Goal: Task Accomplishment & Management: Manage account settings

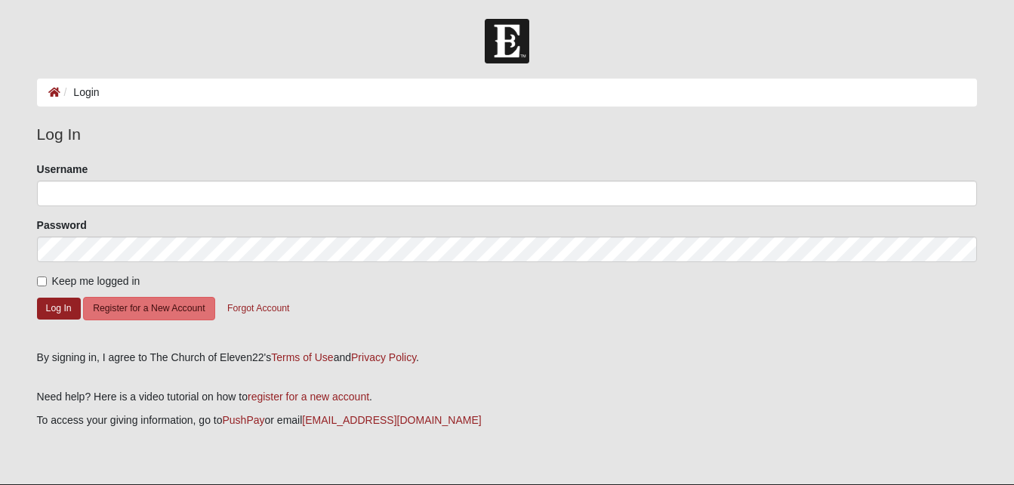
click at [125, 88] on ol "Login" at bounding box center [507, 92] width 940 height 28
click at [80, 97] on li "Login" at bounding box center [79, 93] width 39 height 16
click at [82, 91] on li "Login" at bounding box center [79, 93] width 39 height 16
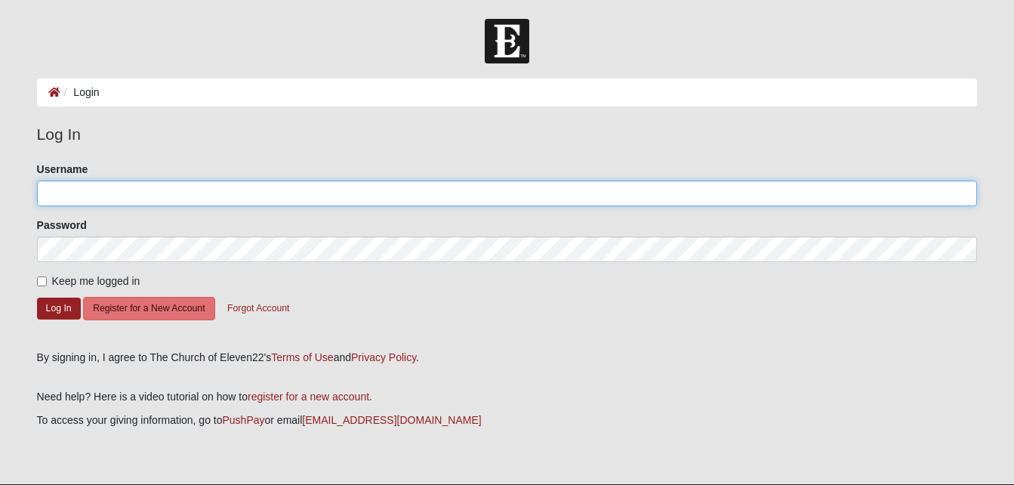
click at [81, 183] on input "Username" at bounding box center [507, 193] width 940 height 26
type input "[EMAIL_ADDRESS][DOMAIN_NAME]"
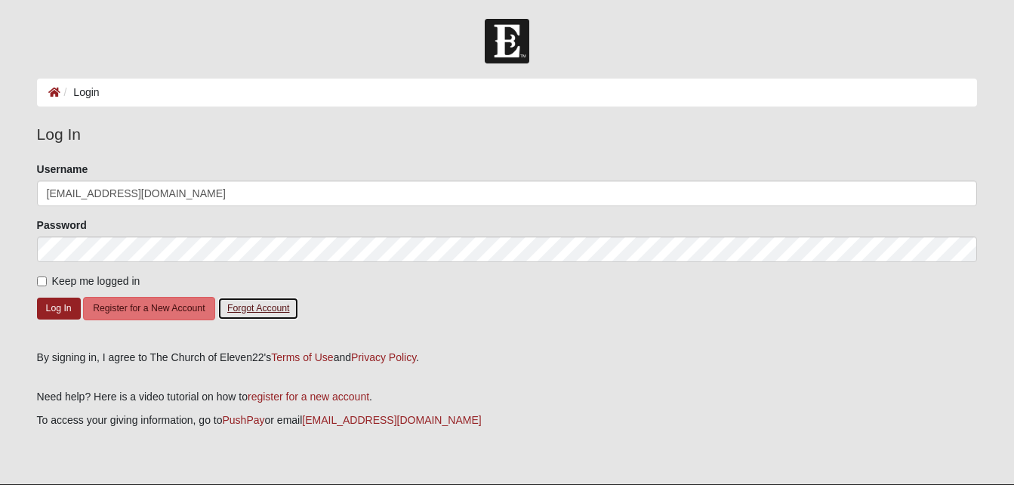
click at [253, 306] on button "Forgot Account" at bounding box center [258, 308] width 82 height 23
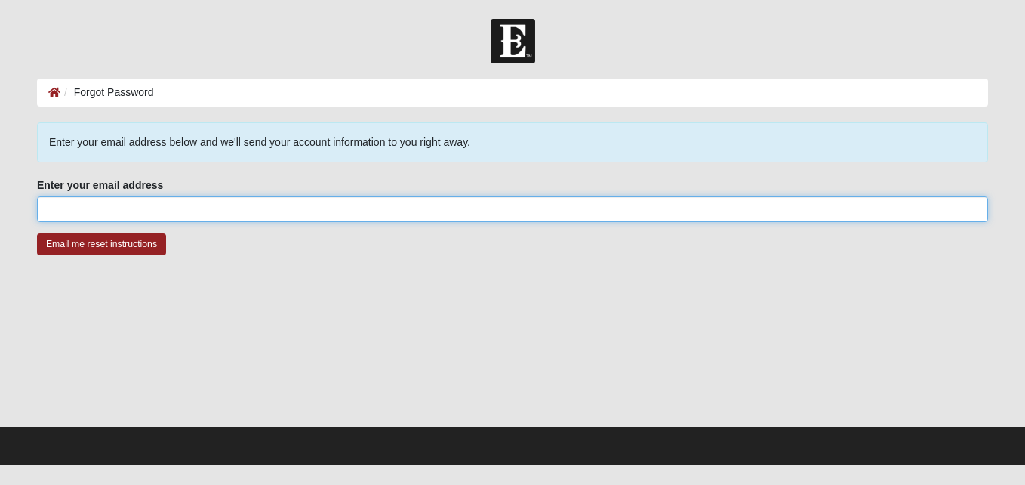
click at [103, 210] on input "Enter your email address" at bounding box center [512, 209] width 951 height 26
type input "[EMAIL_ADDRESS][DOMAIN_NAME]"
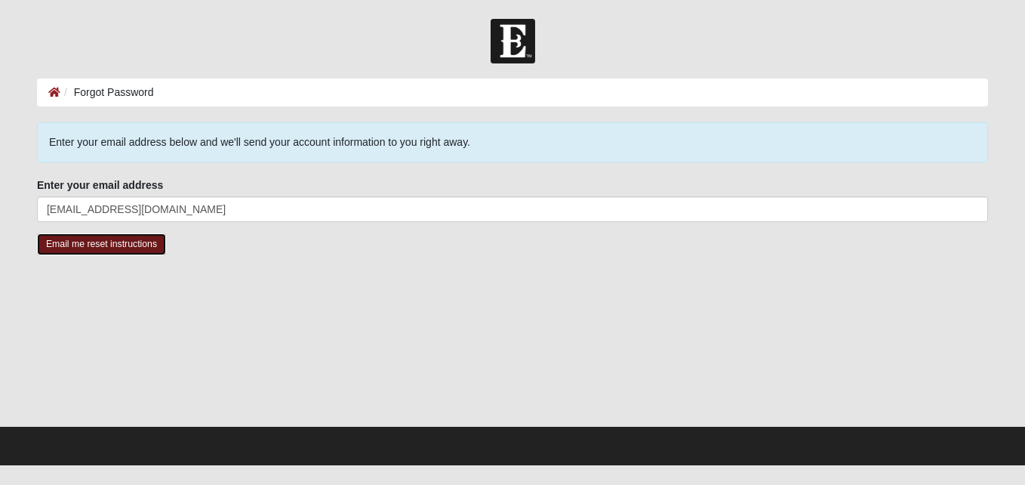
drag, startPoint x: 102, startPoint y: 245, endPoint x: 614, endPoint y: 224, distance: 512.9
click at [103, 245] on input "Email me reset instructions" at bounding box center [101, 244] width 129 height 22
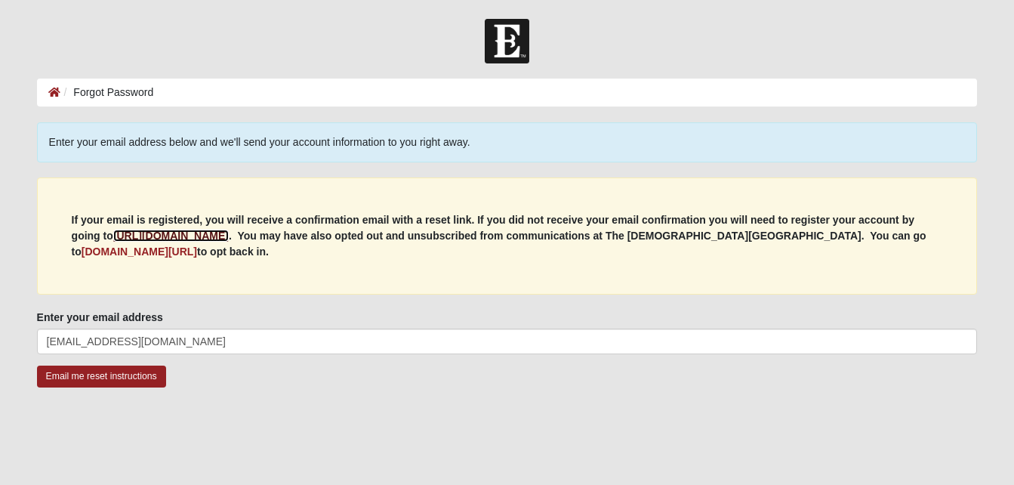
click at [179, 235] on b "https://my.coe22.com/register" at bounding box center [170, 235] width 115 height 12
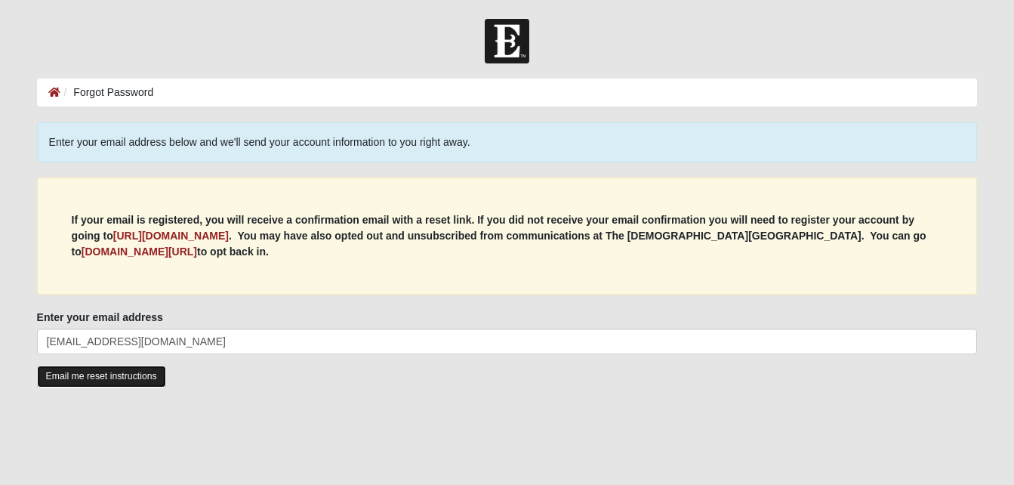
click at [96, 375] on input "Email me reset instructions" at bounding box center [101, 376] width 129 height 22
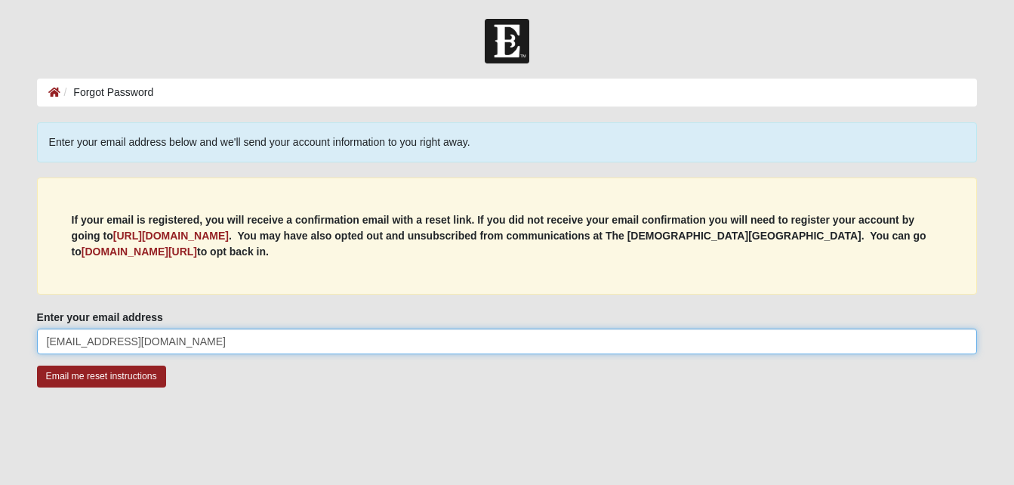
click at [208, 329] on input "[EMAIL_ADDRESS][DOMAIN_NAME]" at bounding box center [507, 341] width 940 height 26
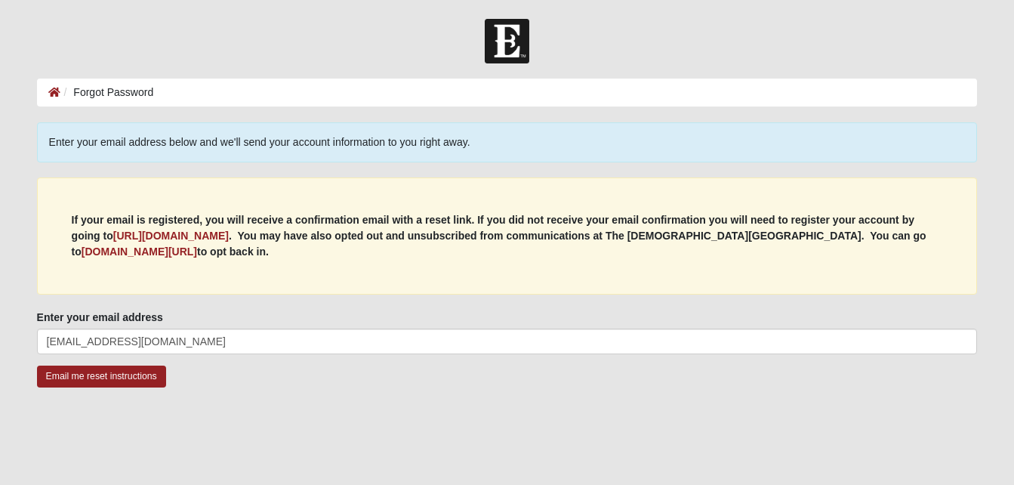
click at [549, 423] on div at bounding box center [507, 481] width 940 height 151
click at [108, 373] on input "Email me reset instructions" at bounding box center [101, 376] width 129 height 22
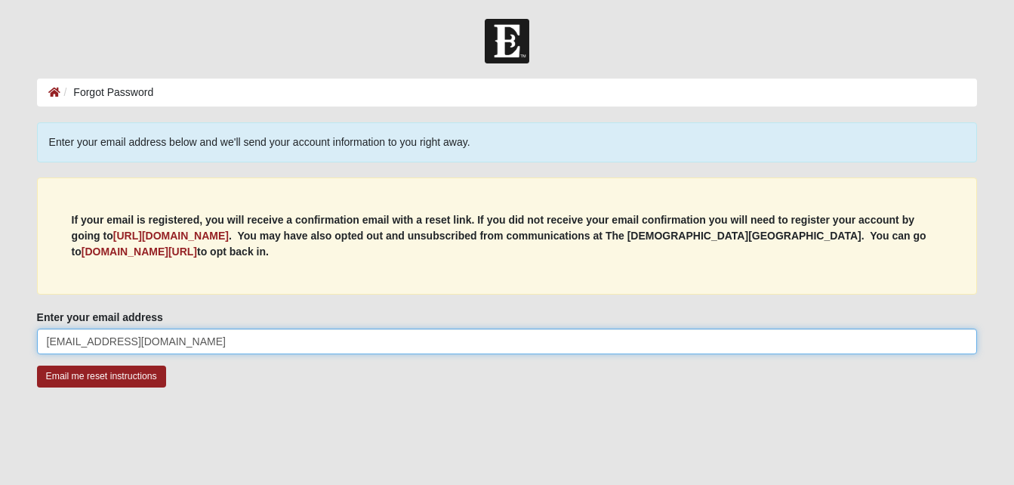
click at [190, 343] on input "[EMAIL_ADDRESS][DOMAIN_NAME]" at bounding box center [507, 341] width 940 height 26
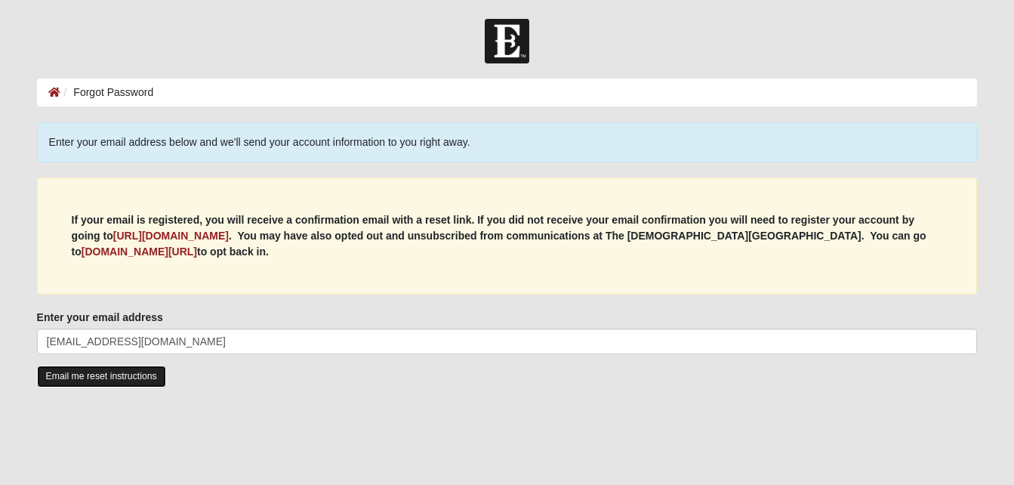
click at [78, 377] on input "Email me reset instructions" at bounding box center [101, 376] width 129 height 22
click at [112, 92] on li "Forgot Password" at bounding box center [107, 93] width 94 height 16
click at [186, 97] on ol "Forgot Password" at bounding box center [507, 92] width 940 height 28
click at [101, 377] on input "Email me reset instructions" at bounding box center [101, 376] width 129 height 22
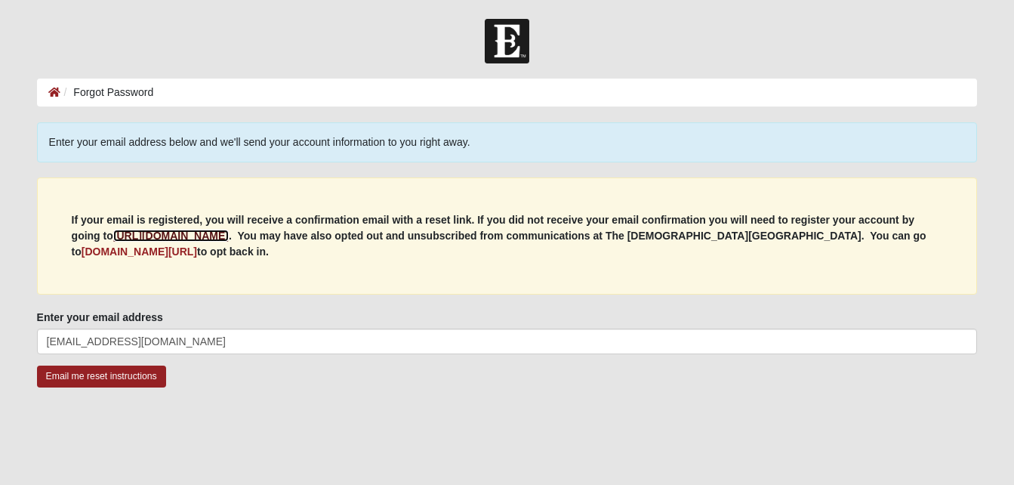
click at [187, 232] on b "https://my.coe22.com/register" at bounding box center [170, 235] width 115 height 12
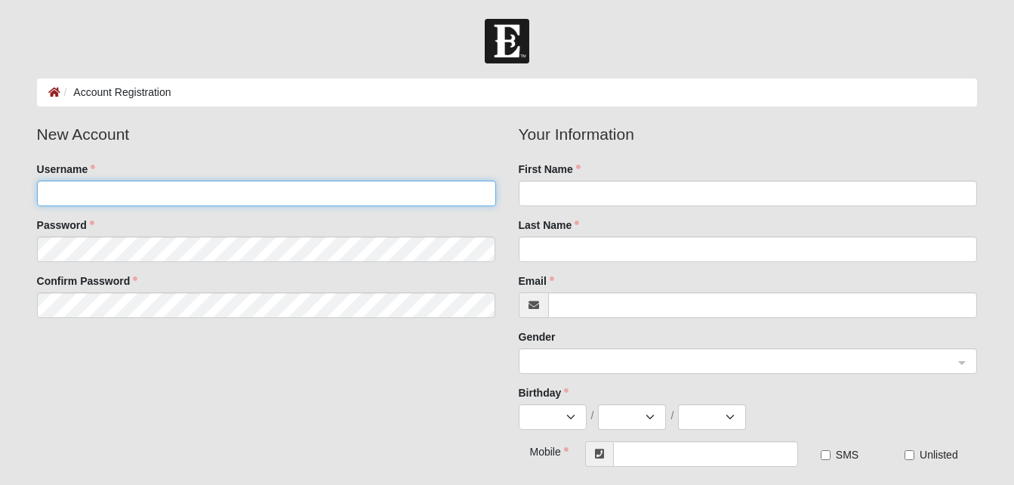
click at [100, 197] on input "Username" at bounding box center [266, 193] width 459 height 26
type input "[EMAIL_ADDRESS][DOMAIN_NAME]"
click at [91, 189] on input "Username" at bounding box center [266, 193] width 459 height 26
type input "[EMAIL_ADDRESS][DOMAIN_NAME]"
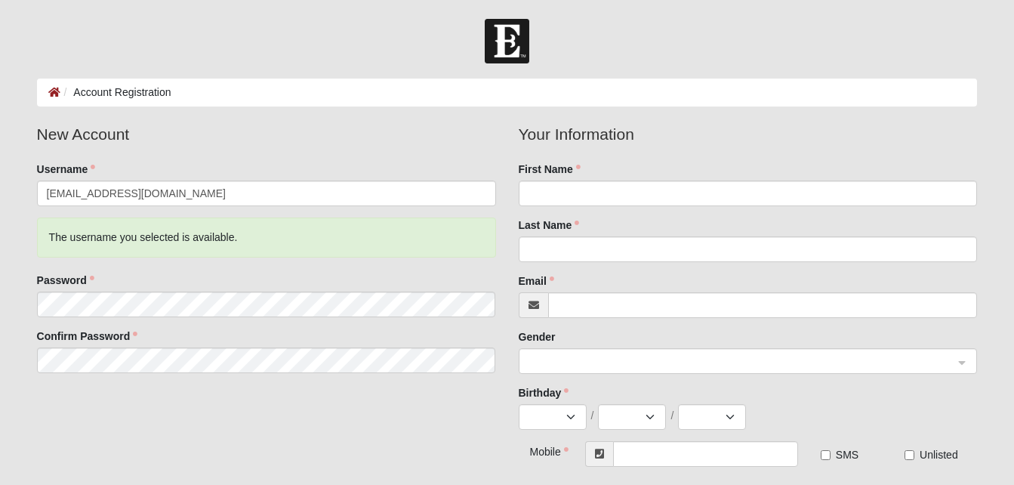
click at [0, 297] on html "Log In Account Registration Account Registration Error Please correct the follo…" at bounding box center [507, 388] width 1014 height 777
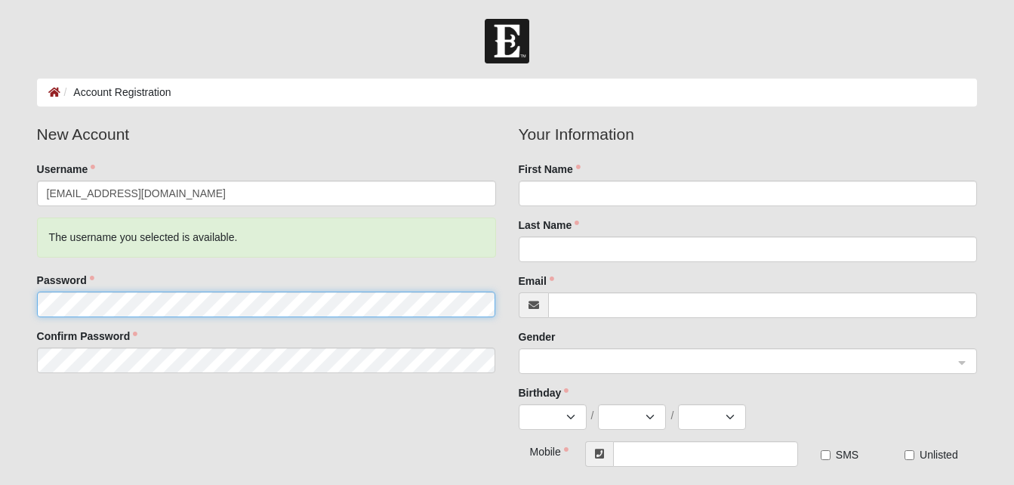
click at [0, 289] on html "Log In Account Registration Account Registration Error Please correct the follo…" at bounding box center [507, 388] width 1014 height 777
click at [0, 272] on html "Log In Account Registration Account Registration Error Please correct the follo…" at bounding box center [507, 388] width 1014 height 777
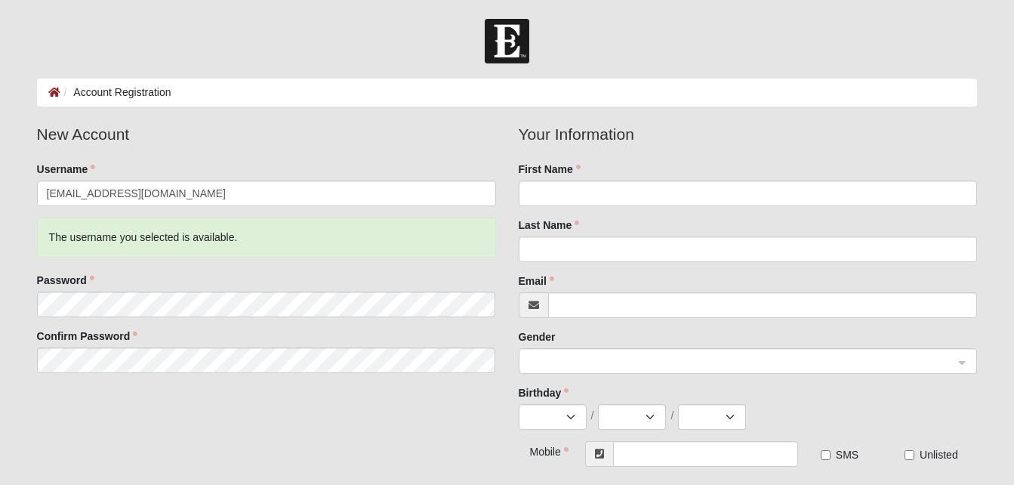
click at [0, 287] on html "Log In Account Registration Account Registration Error Please correct the follo…" at bounding box center [507, 388] width 1014 height 777
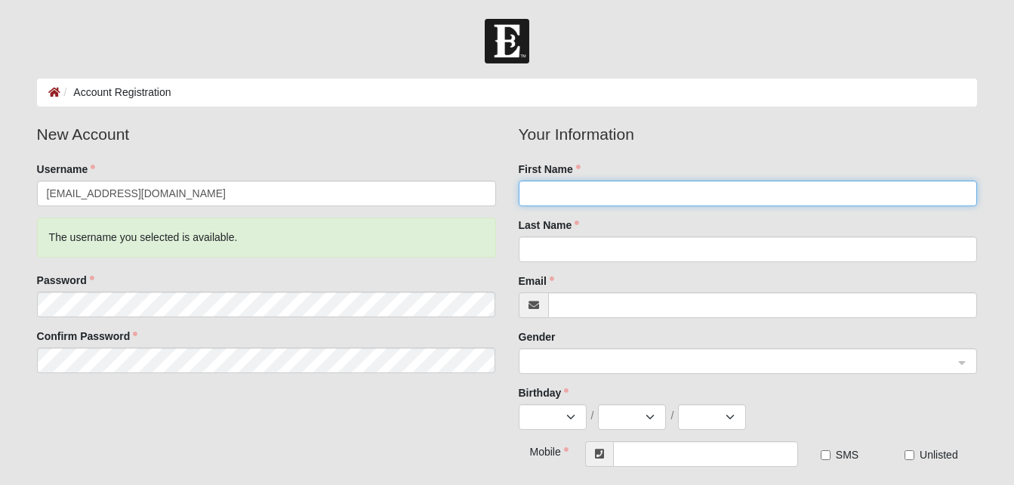
click at [627, 186] on input "First Name" at bounding box center [747, 193] width 459 height 26
type input "MICHAEL"
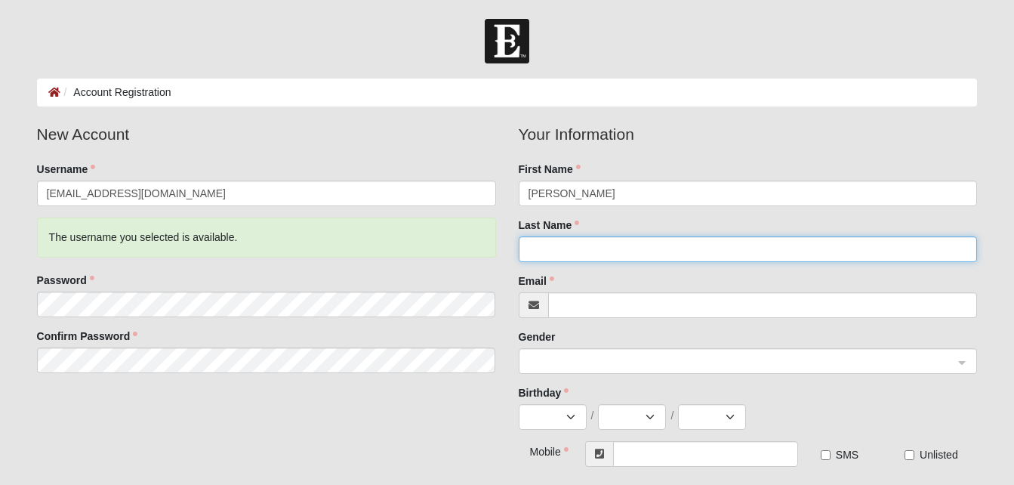
type input "SEYMOUR"
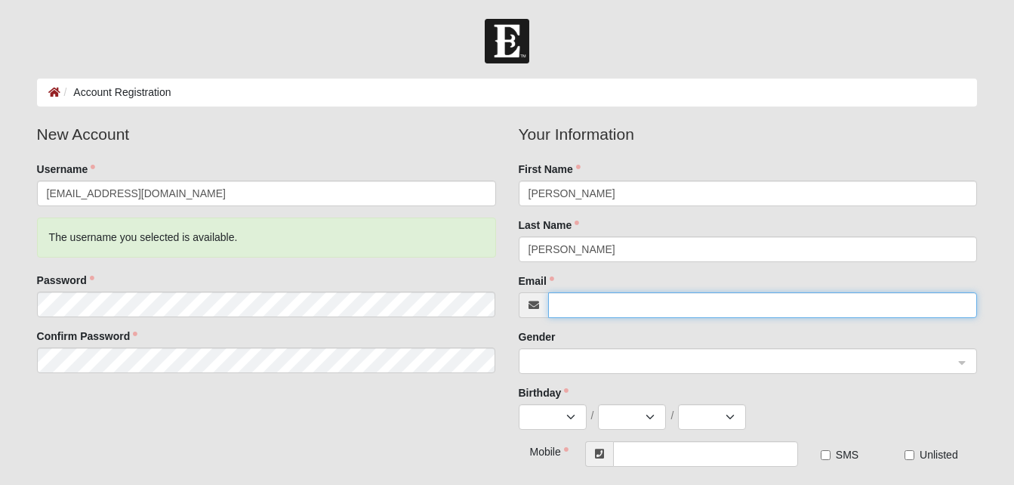
type input "[EMAIL_ADDRESS][DOMAIN_NAME]"
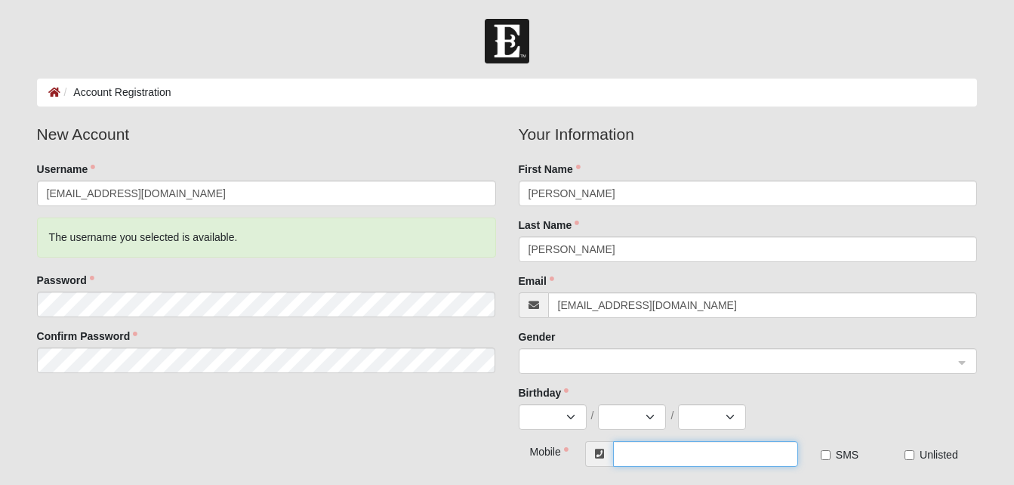
type input "[PHONE_NUMBER]"
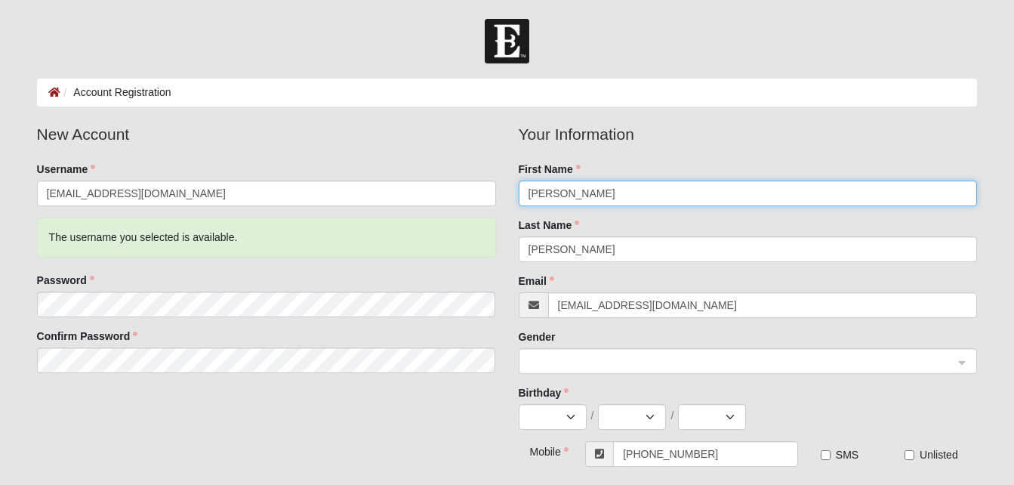
click at [964, 360] on div at bounding box center [747, 362] width 457 height 26
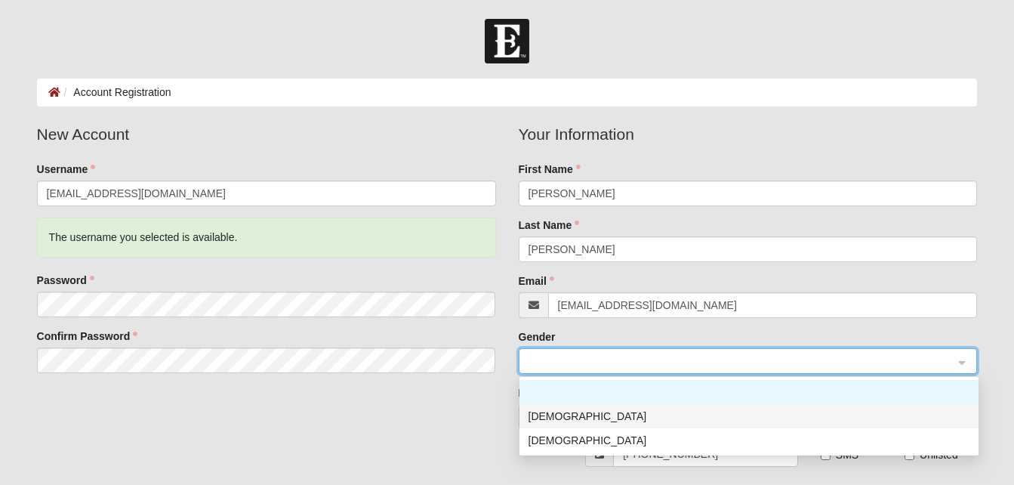
click at [557, 422] on div "[DEMOGRAPHIC_DATA]" at bounding box center [748, 416] width 441 height 17
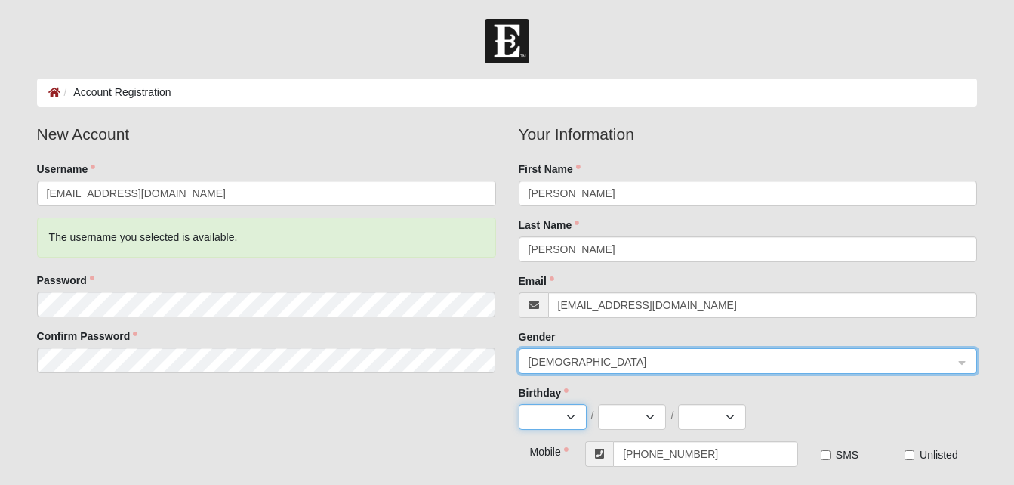
click at [554, 411] on select "Jan Feb Mar Apr May Jun Jul Aug Sep Oct Nov Dec" at bounding box center [552, 417] width 68 height 26
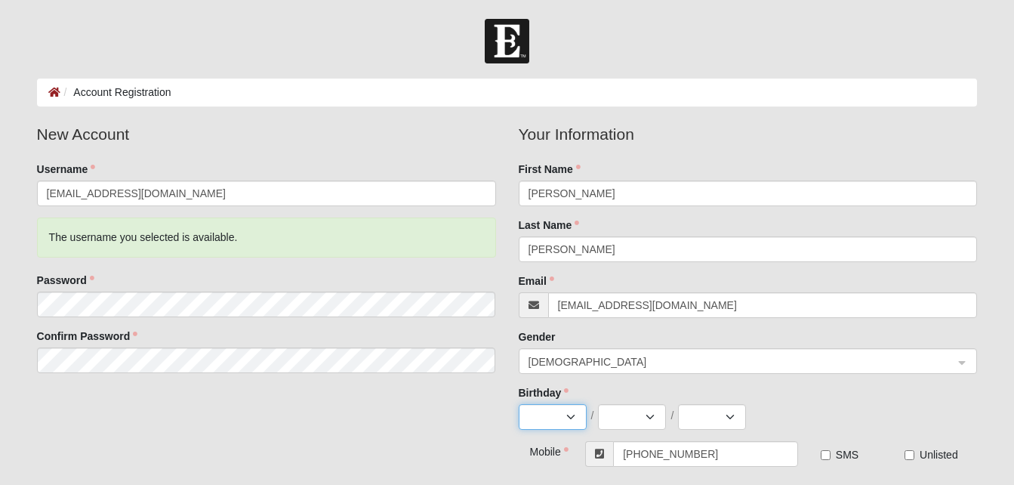
select select "1"
click at [518, 404] on select "Jan Feb Mar Apr May Jun Jul Aug Sep Oct Nov Dec" at bounding box center [552, 417] width 68 height 26
click at [648, 414] on select "1 2 3 4 5 6 7 8 9 10 11 12 13 14 15 16 17 18 19 20 21 22 23 24 25 26 27 28 29 3…" at bounding box center [632, 417] width 68 height 26
select select "10"
click at [598, 404] on select "1 2 3 4 5 6 7 8 9 10 11 12 13 14 15 16 17 18 19 20 21 22 23 24 25 26 27 28 29 3…" at bounding box center [632, 417] width 68 height 26
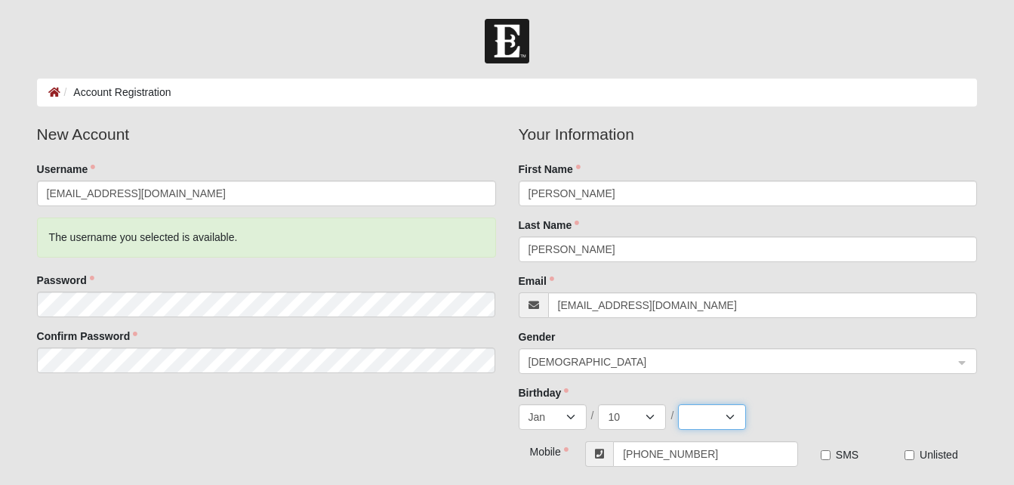
click at [732, 416] on select "2025 2024 2023 2022 2021 2020 2019 2018 2017 2016 2015 2014 2013 2012 2011 2010…" at bounding box center [712, 417] width 68 height 26
select select "1964"
click at [678, 404] on select "2025 2024 2023 2022 2021 2020 2019 2018 2017 2016 2015 2014 2013 2012 2011 2010…" at bounding box center [712, 417] width 68 height 26
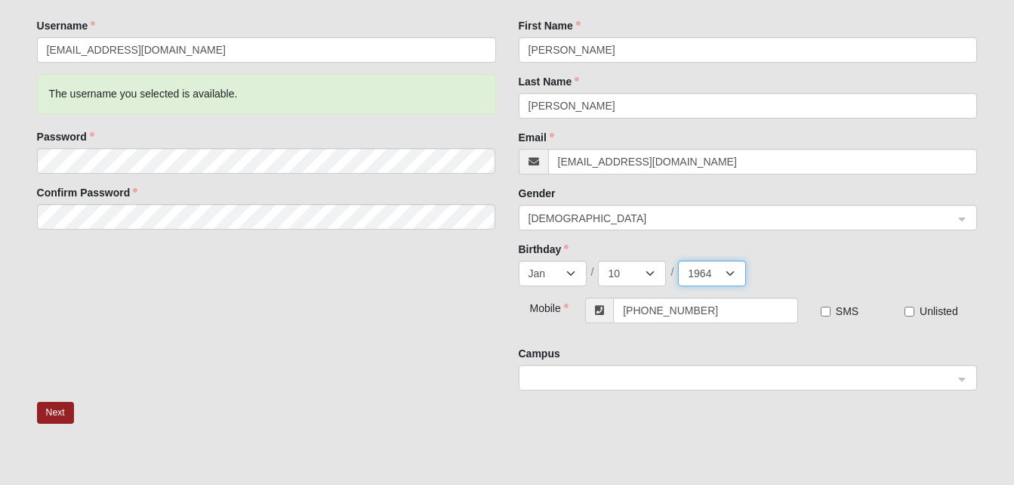
scroll to position [151, 0]
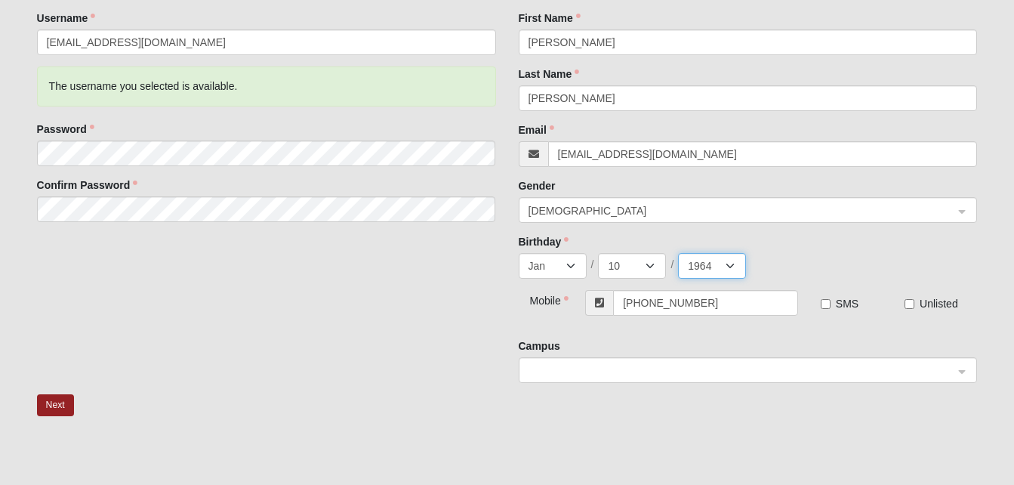
click at [658, 366] on span at bounding box center [741, 370] width 426 height 17
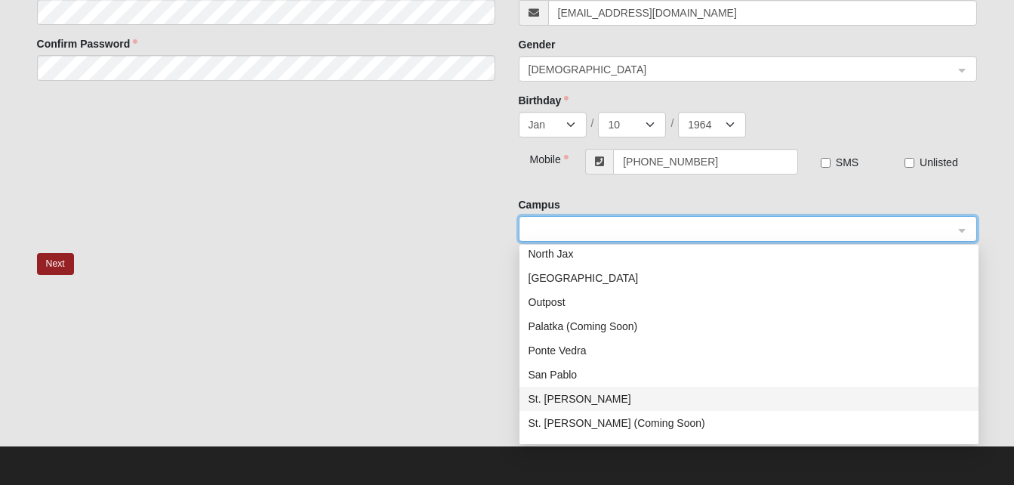
click at [547, 394] on div "St. Johns" at bounding box center [748, 398] width 441 height 17
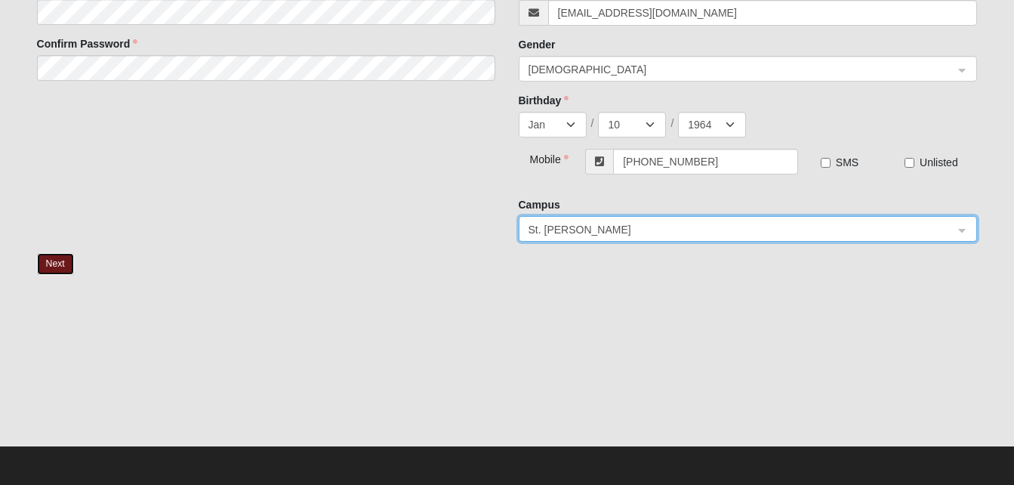
drag, startPoint x: 50, startPoint y: 267, endPoint x: 296, endPoint y: 215, distance: 251.5
click at [50, 266] on button "Next" at bounding box center [55, 264] width 37 height 22
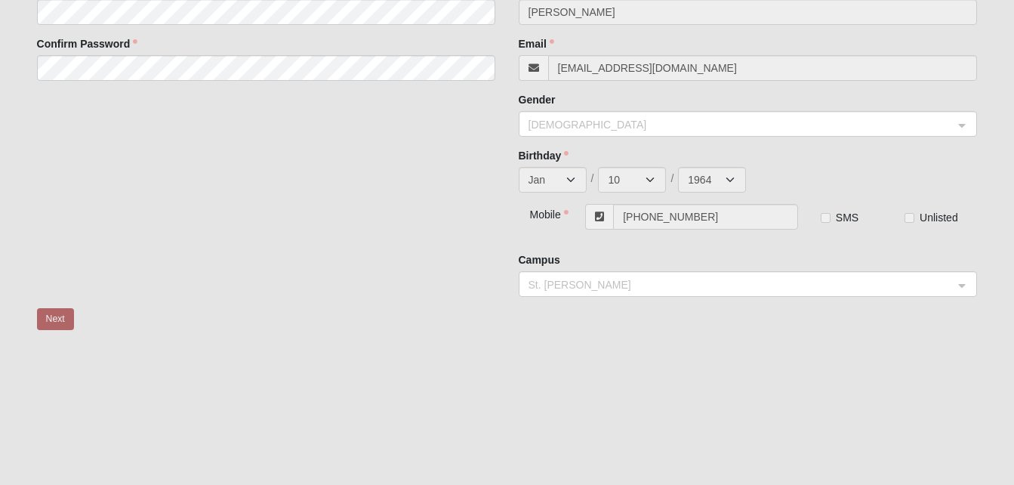
scroll to position [67, 0]
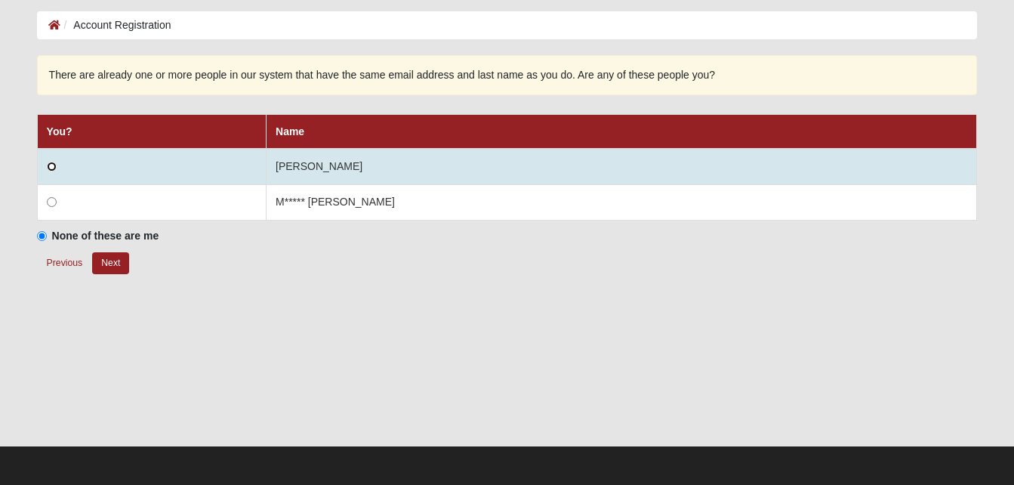
click at [54, 165] on input "radio" at bounding box center [52, 167] width 10 height 10
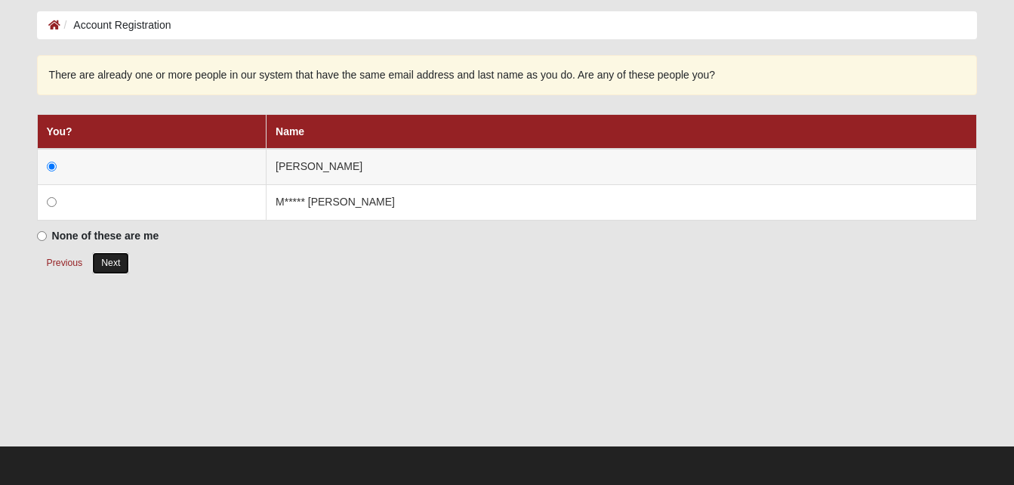
click at [107, 263] on button "Next" at bounding box center [110, 263] width 37 height 22
radio input "true"
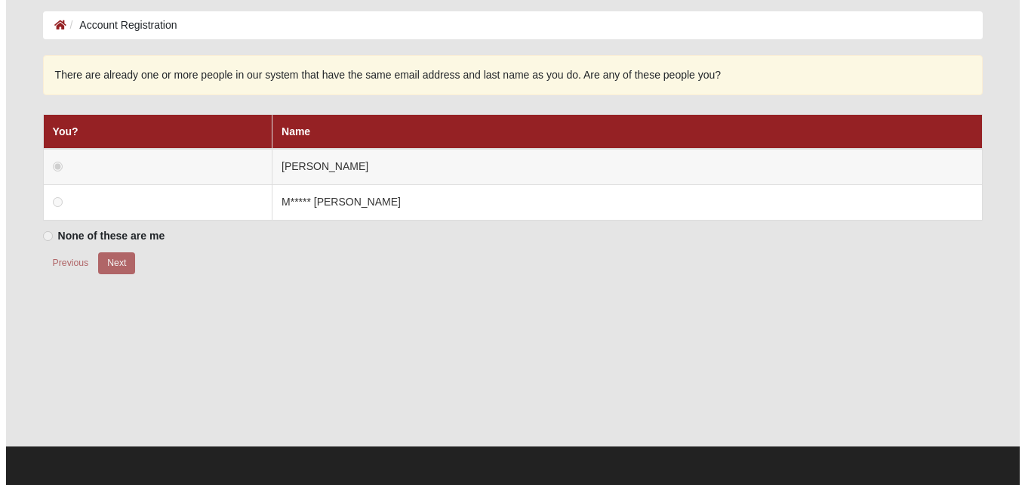
scroll to position [0, 0]
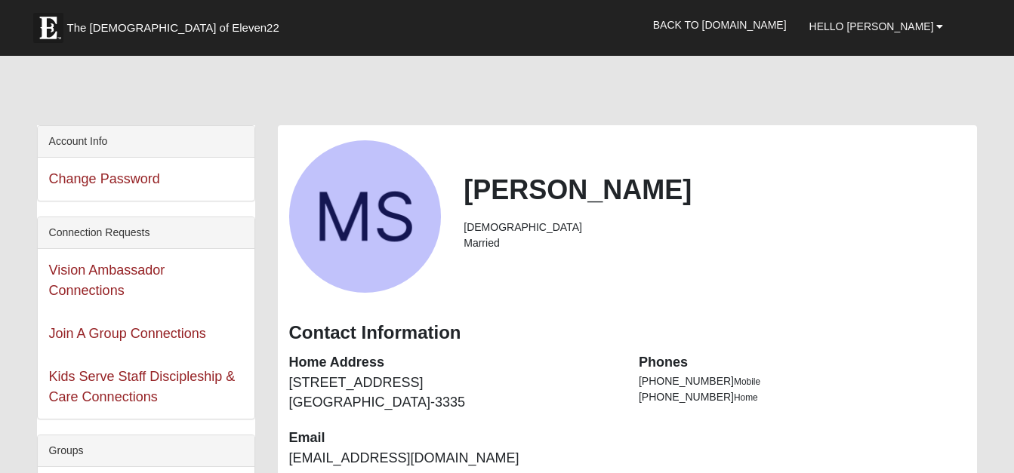
click at [471, 242] on li "Married" at bounding box center [714, 243] width 502 height 16
click at [472, 242] on li "Married" at bounding box center [714, 243] width 502 height 16
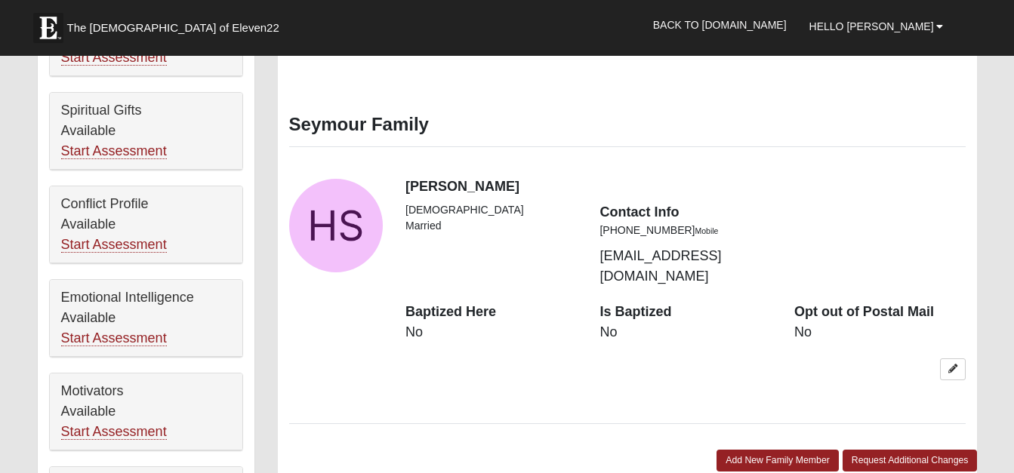
scroll to position [830, 0]
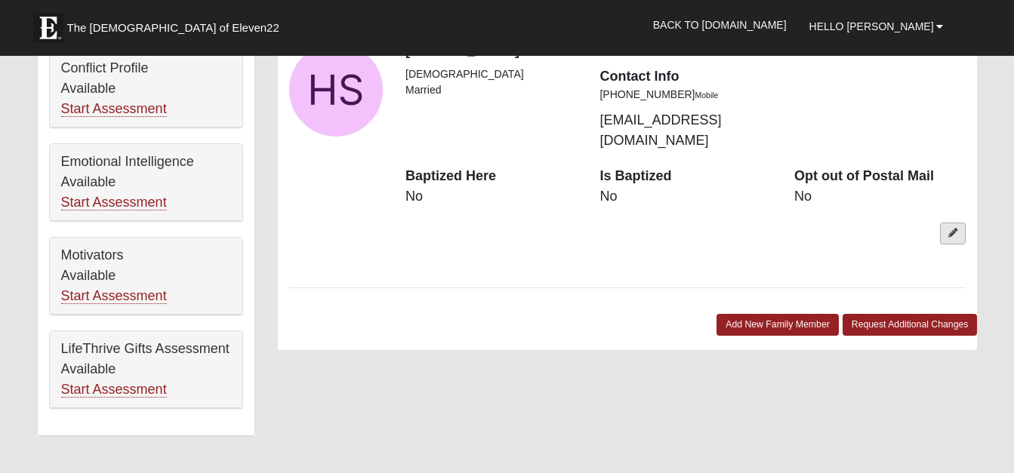
click at [949, 229] on icon at bounding box center [952, 233] width 9 height 9
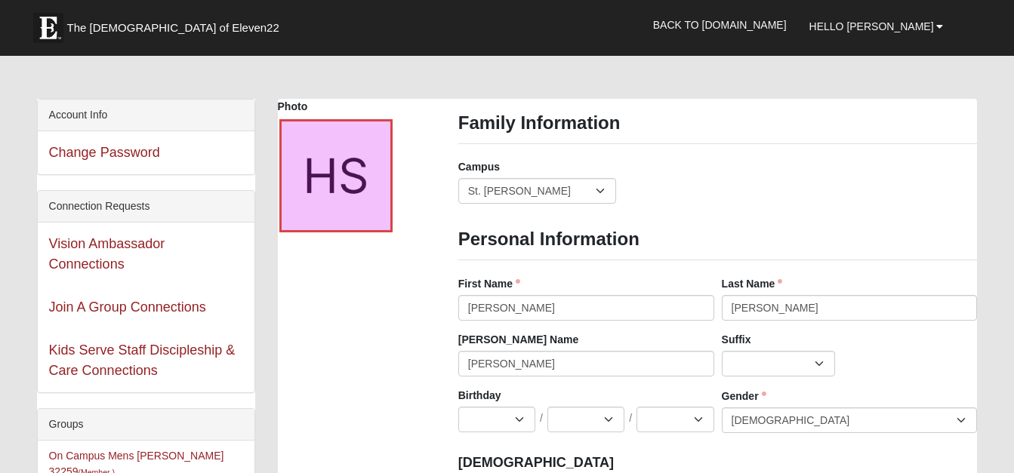
scroll to position [0, 0]
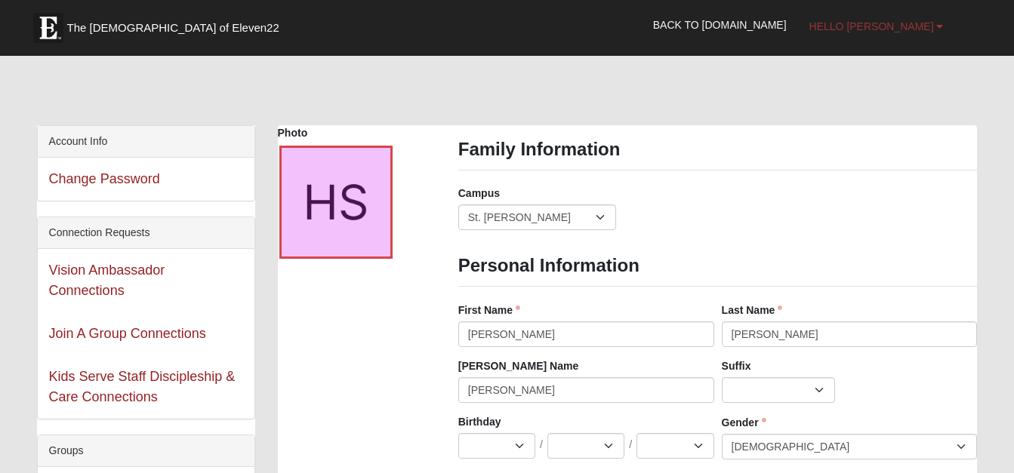
click at [893, 27] on span "Hello [PERSON_NAME]" at bounding box center [871, 26] width 125 height 12
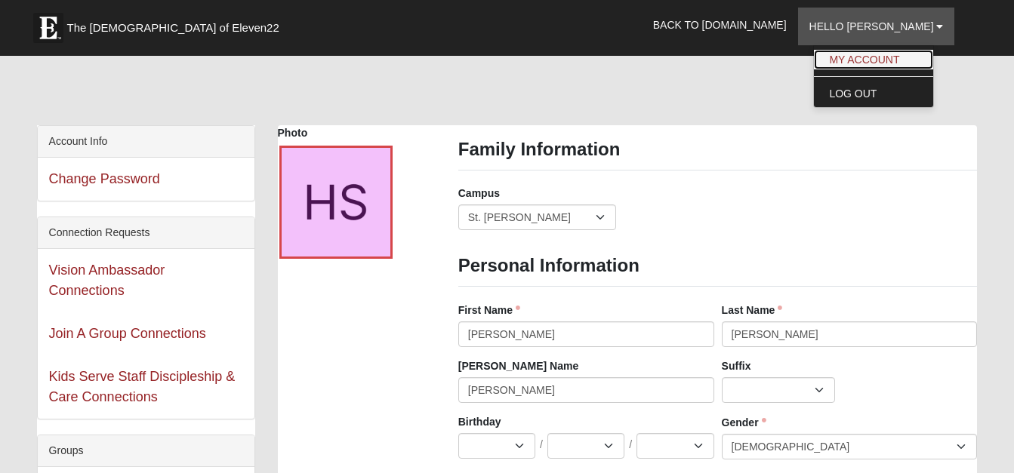
click at [864, 59] on link "My Account" at bounding box center [873, 60] width 119 height 20
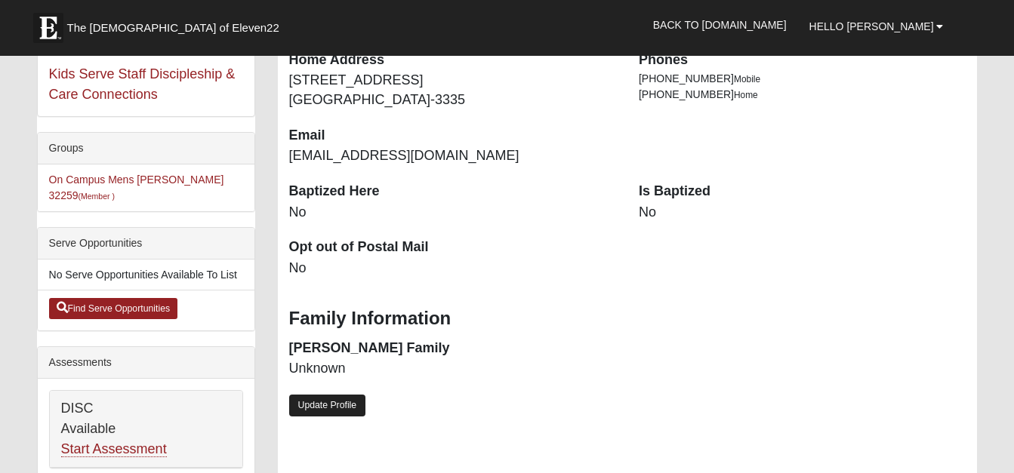
scroll to position [302, 0]
click at [322, 404] on link "Update Profile" at bounding box center [327, 406] width 77 height 22
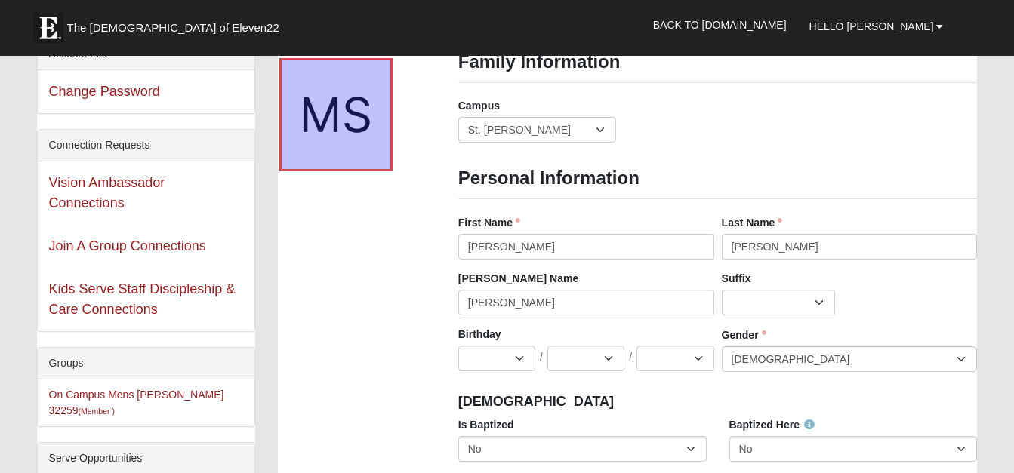
scroll to position [75, 0]
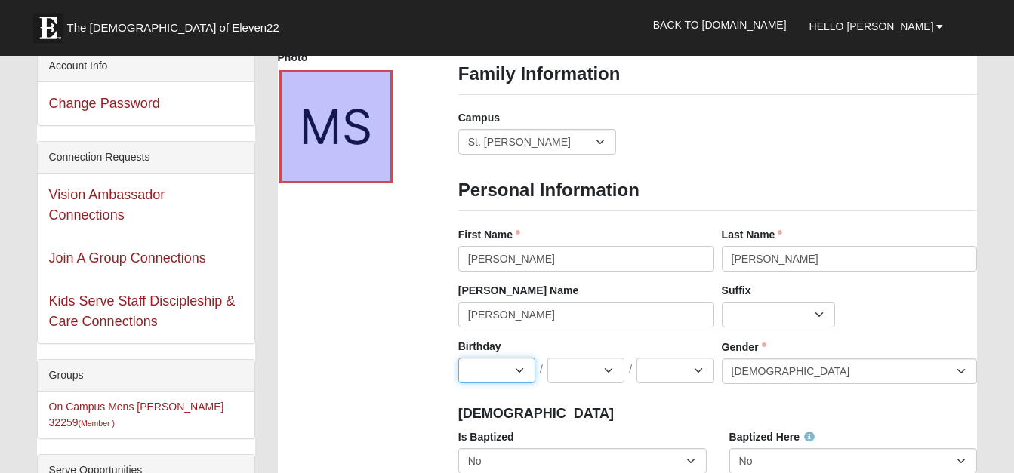
click at [524, 370] on select "Jan Feb Mar Apr May Jun Jul Aug Sep Oct Nov Dec" at bounding box center [496, 371] width 77 height 26
select select "1"
click at [458, 358] on select "Jan Feb Mar Apr May Jun Jul Aug Sep Oct Nov Dec" at bounding box center [496, 371] width 77 height 26
click at [608, 370] on select "1 2 3 4 5 6 7 8 9 10 11 12 13 14 15 16 17 18 19 20 21 22 23 24 25 26 27 28 29 3…" at bounding box center [585, 371] width 77 height 26
select select "10"
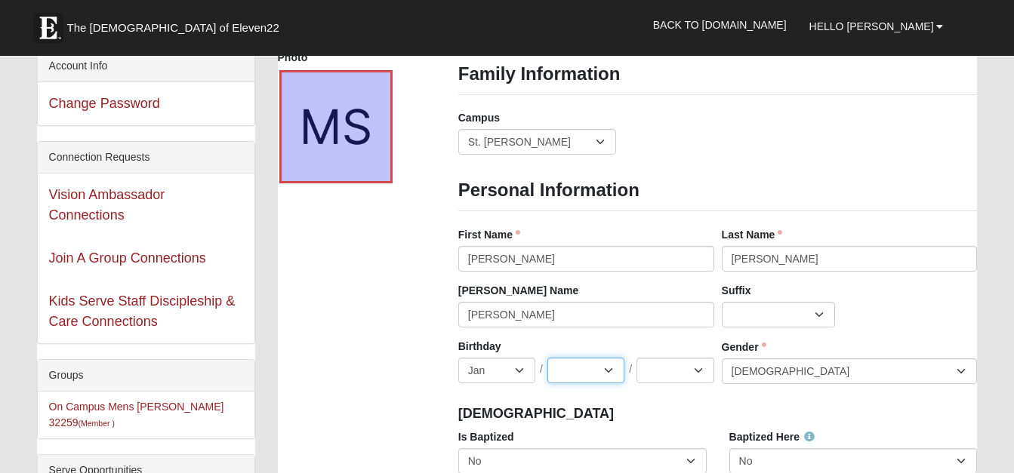
click at [547, 358] on select "1 2 3 4 5 6 7 8 9 10 11 12 13 14 15 16 17 18 19 20 21 22 23 24 25 26 27 28 29 3…" at bounding box center [585, 371] width 77 height 26
click at [702, 370] on select "2025 2024 2023 2022 2021 2020 2019 2018 2017 2016 2015 2014 2013 2012 2011 2010…" at bounding box center [674, 371] width 77 height 26
select select "1964"
click at [636, 358] on select "2025 2024 2023 2022 2021 2020 2019 2018 2017 2016 2015 2014 2013 2012 2011 2010…" at bounding box center [674, 371] width 77 height 26
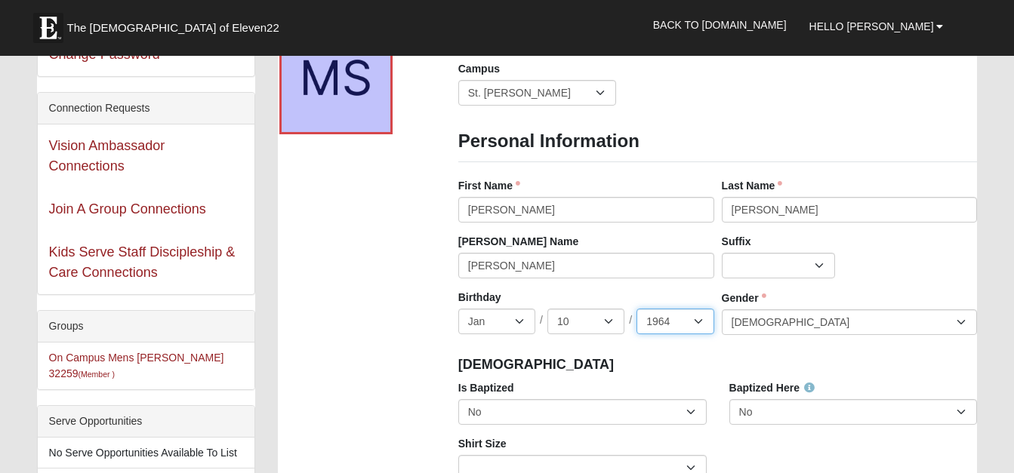
scroll to position [151, 0]
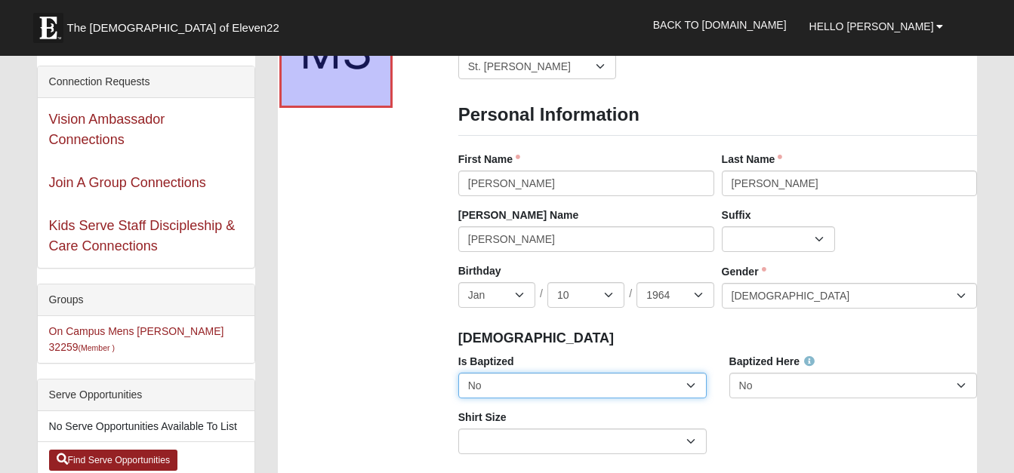
click at [694, 386] on select "No Yes" at bounding box center [582, 386] width 248 height 26
select select "True"
click at [458, 373] on select "No Yes" at bounding box center [582, 386] width 248 height 26
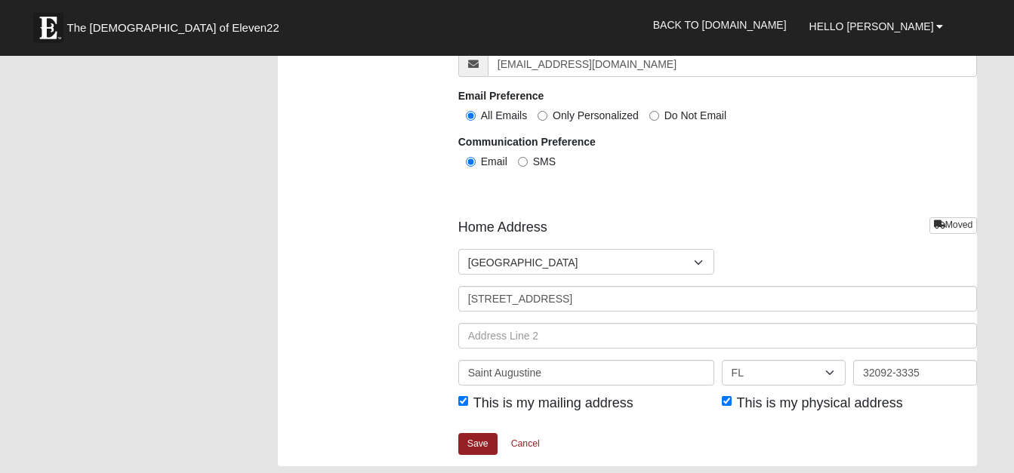
scroll to position [1811, 0]
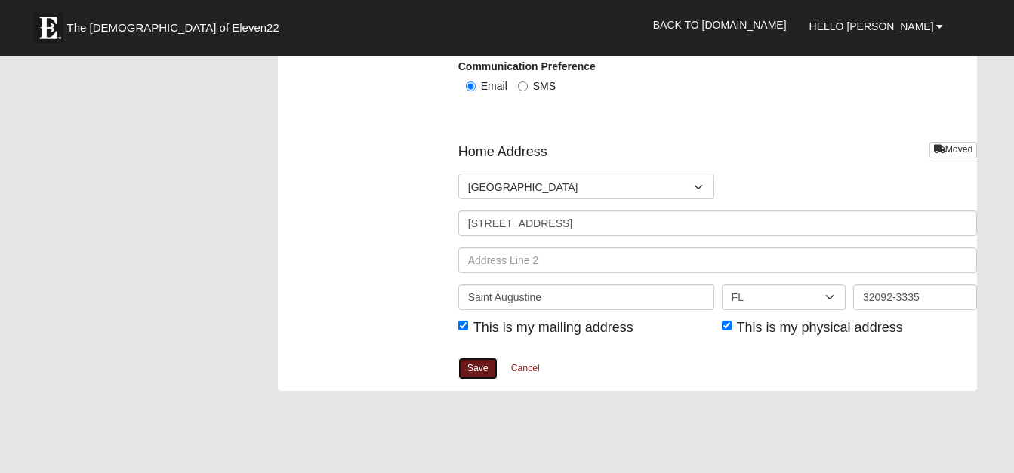
drag, startPoint x: 471, startPoint y: 368, endPoint x: 517, endPoint y: 355, distance: 48.0
click at [471, 368] on link "Save" at bounding box center [477, 369] width 39 height 22
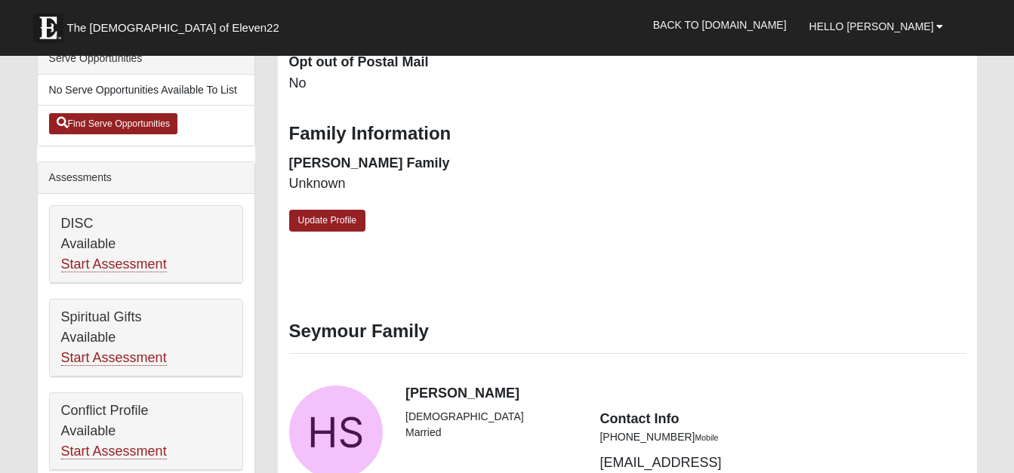
scroll to position [453, 0]
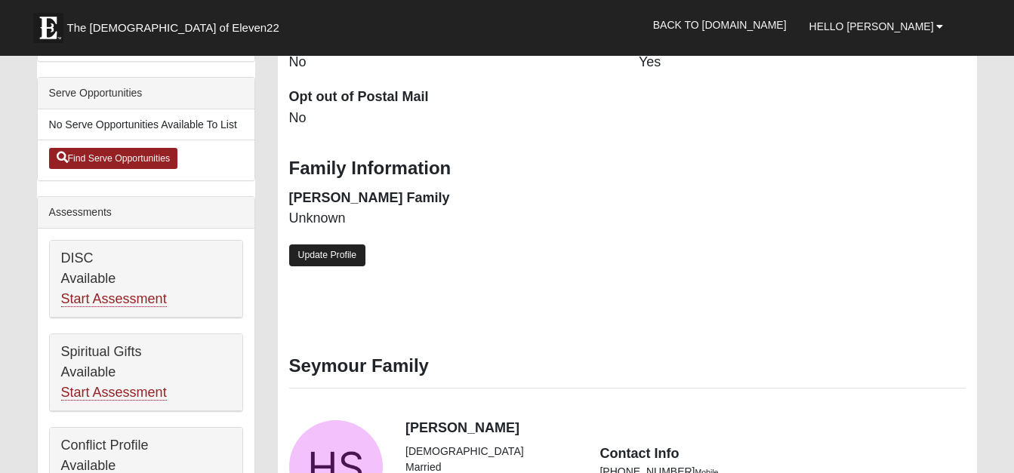
click at [319, 256] on link "Update Profile" at bounding box center [327, 256] width 77 height 22
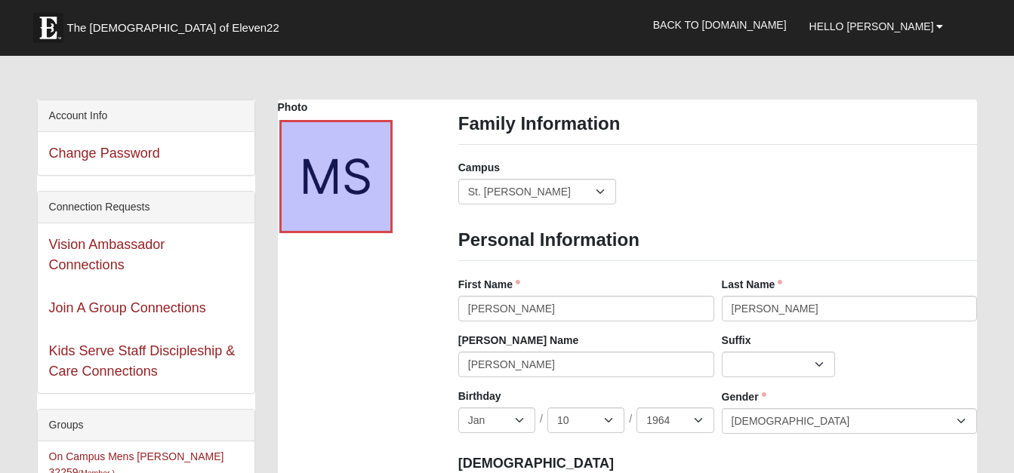
scroll to position [0, 0]
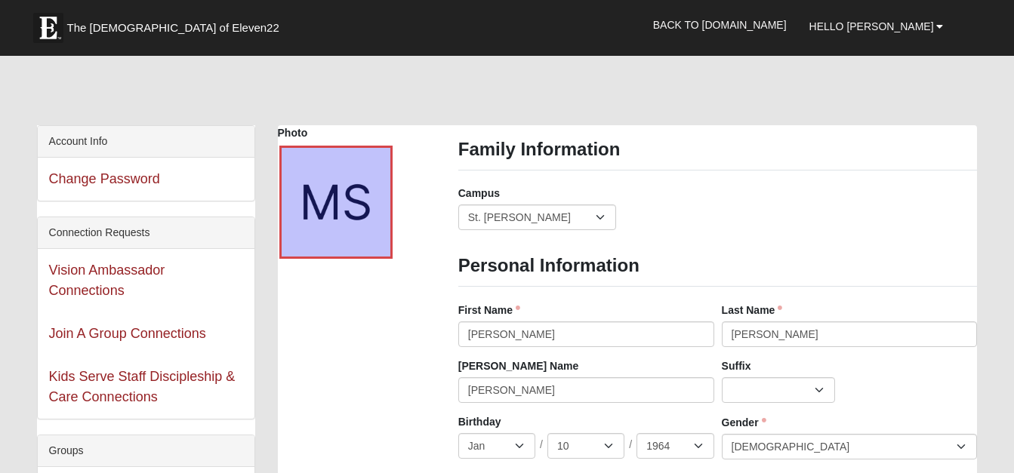
click at [85, 138] on div "Account Info" at bounding box center [146, 142] width 217 height 32
click at [870, 25] on span "Hello Michael" at bounding box center [871, 26] width 125 height 12
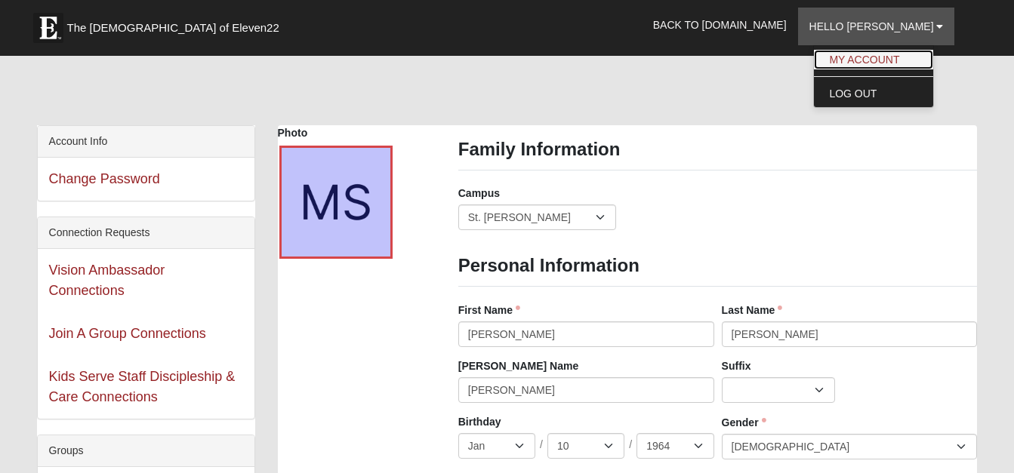
click at [860, 64] on link "My Account" at bounding box center [873, 60] width 119 height 20
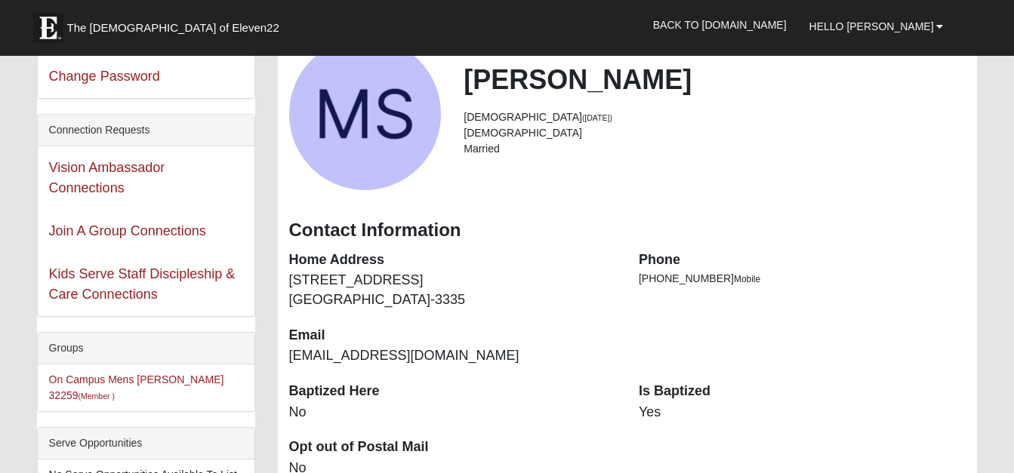
scroll to position [75, 0]
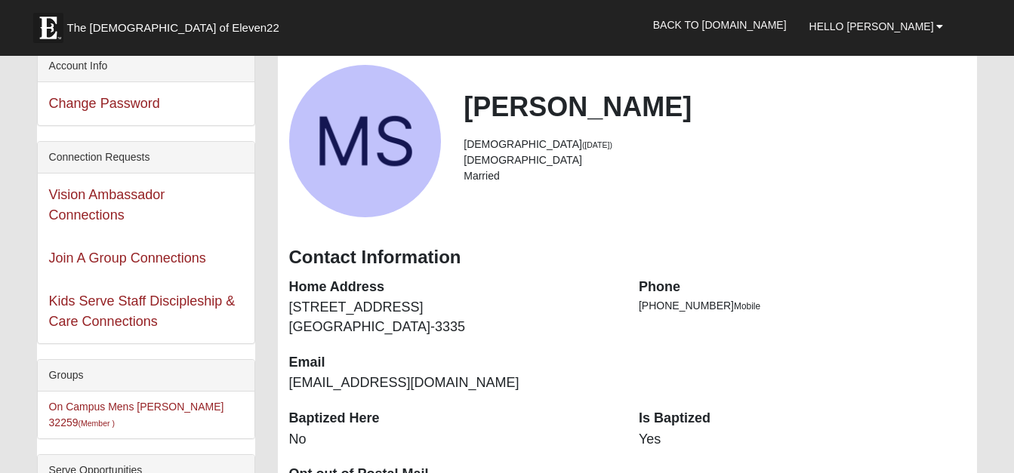
click at [500, 165] on li "[DEMOGRAPHIC_DATA]" at bounding box center [714, 160] width 502 height 16
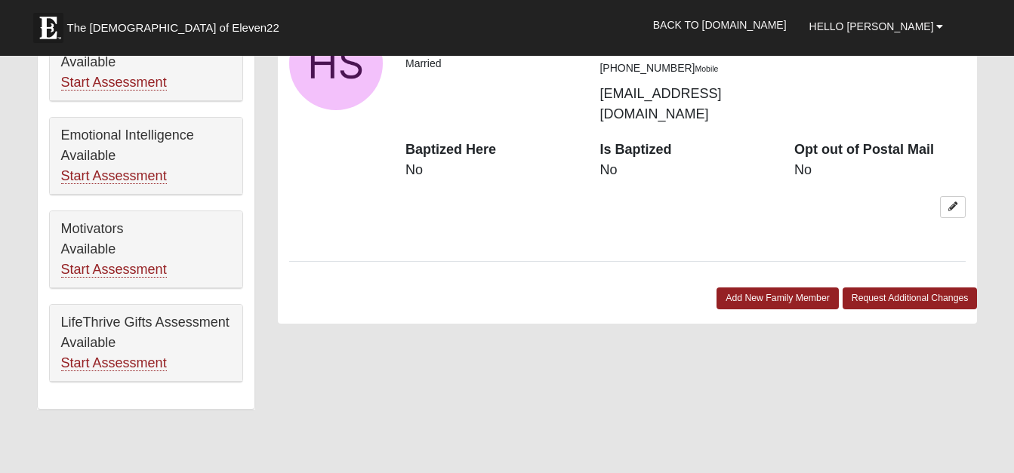
scroll to position [830, 0]
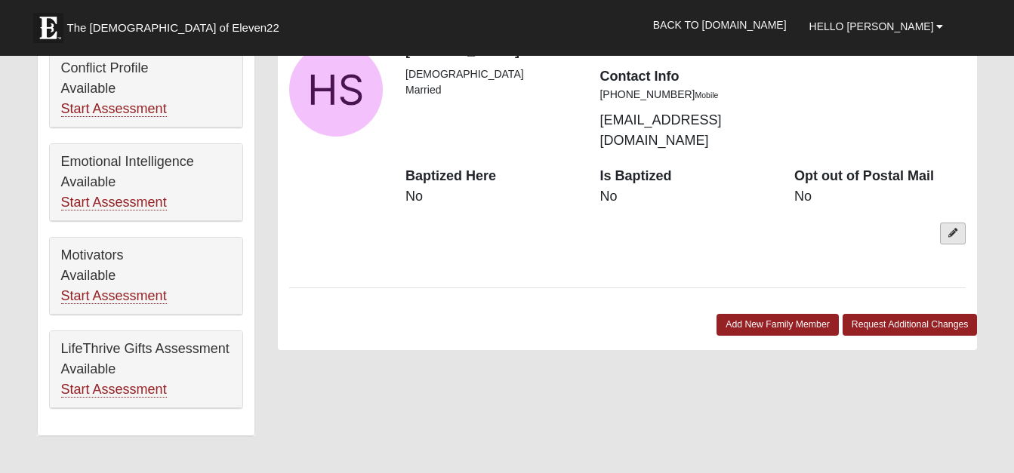
click at [949, 229] on icon at bounding box center [952, 233] width 9 height 9
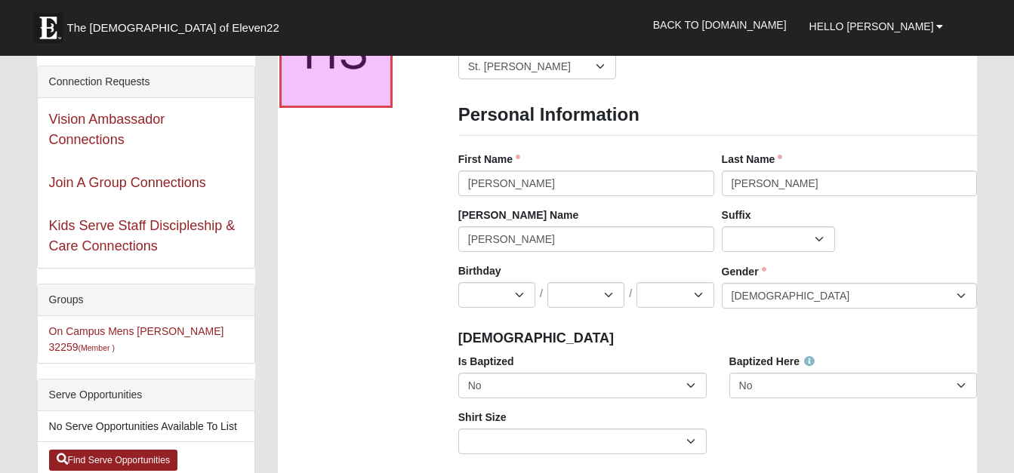
scroll to position [0, 0]
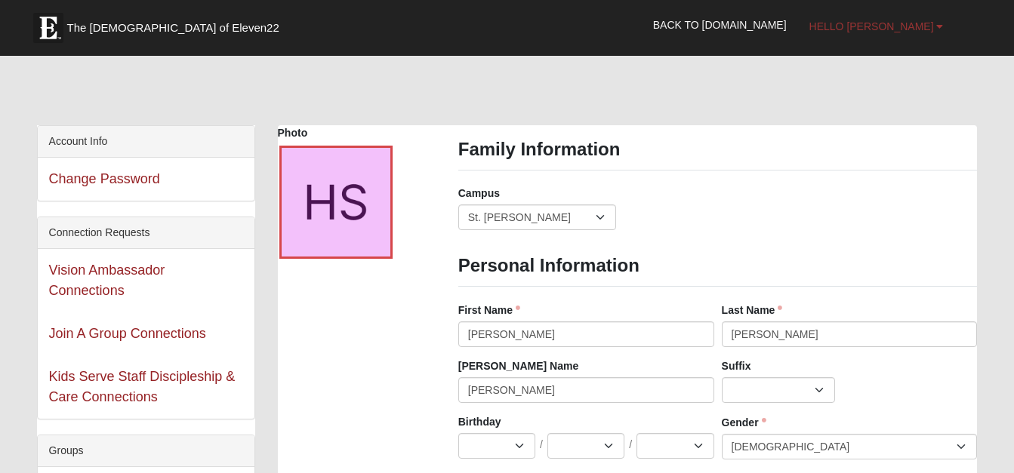
click at [892, 28] on span "Hello [PERSON_NAME]" at bounding box center [871, 26] width 125 height 12
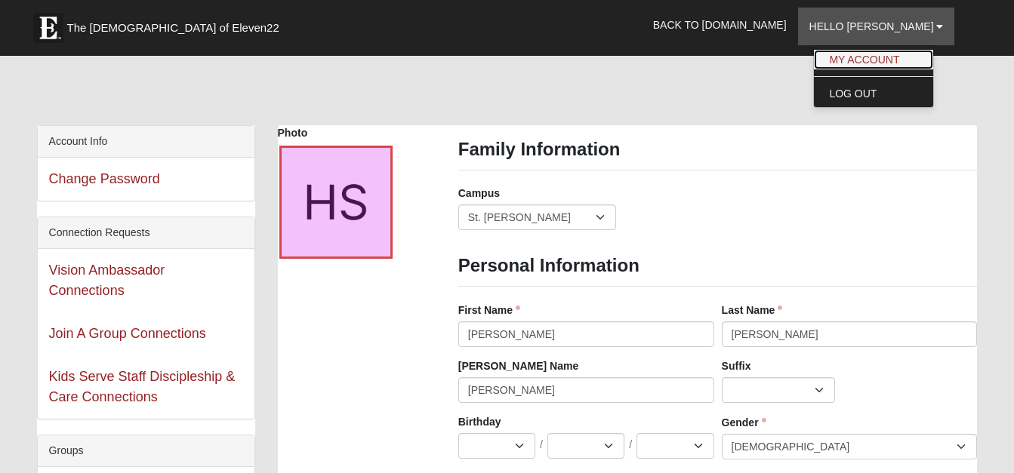
click at [893, 62] on link "My Account" at bounding box center [873, 60] width 119 height 20
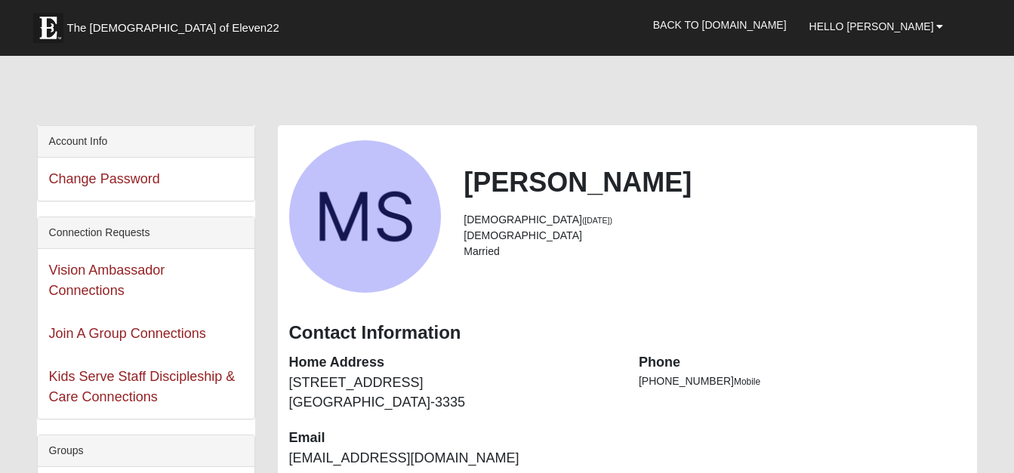
click at [475, 245] on li "Married" at bounding box center [714, 252] width 502 height 16
click at [474, 247] on li "Married" at bounding box center [714, 252] width 502 height 16
click at [363, 198] on div "View Fullsize Photo" at bounding box center [365, 216] width 152 height 152
click at [940, 26] on b at bounding box center [939, 26] width 7 height 11
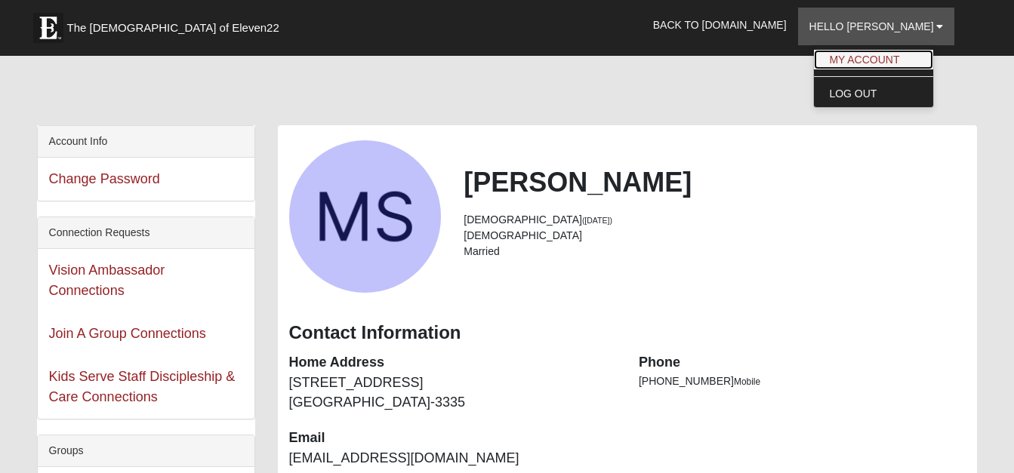
click at [923, 59] on link "My Account" at bounding box center [873, 60] width 119 height 20
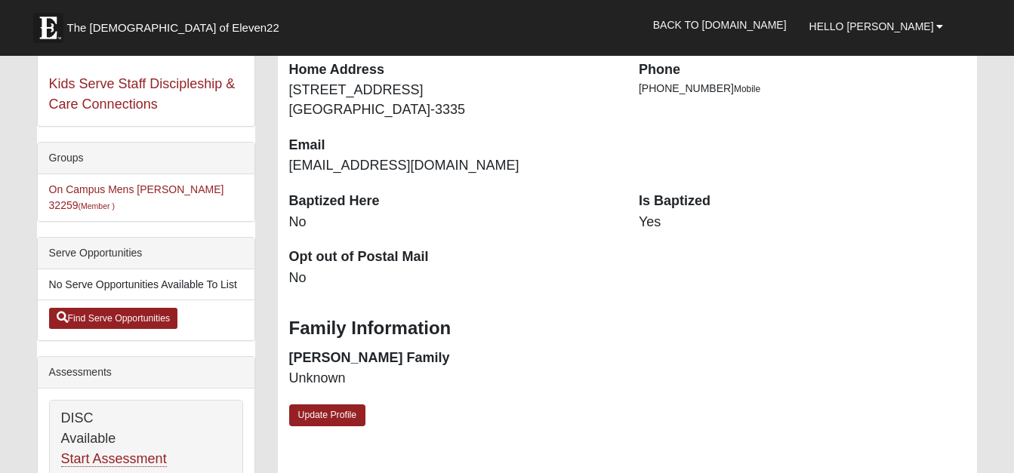
scroll to position [302, 0]
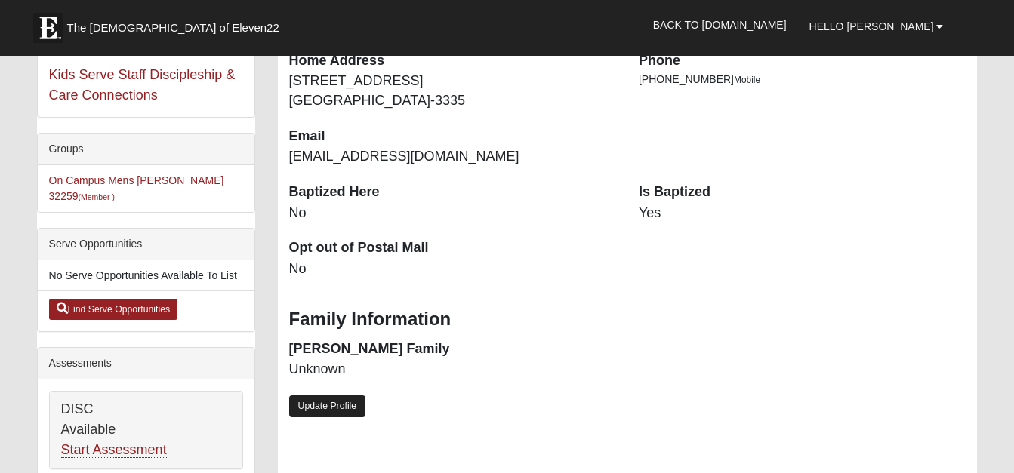
click at [312, 406] on link "Update Profile" at bounding box center [327, 406] width 77 height 22
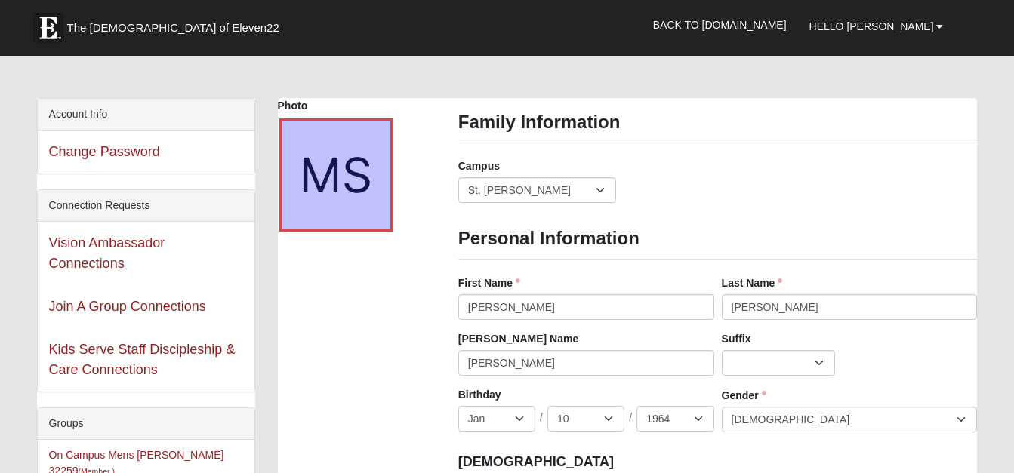
scroll to position [0, 0]
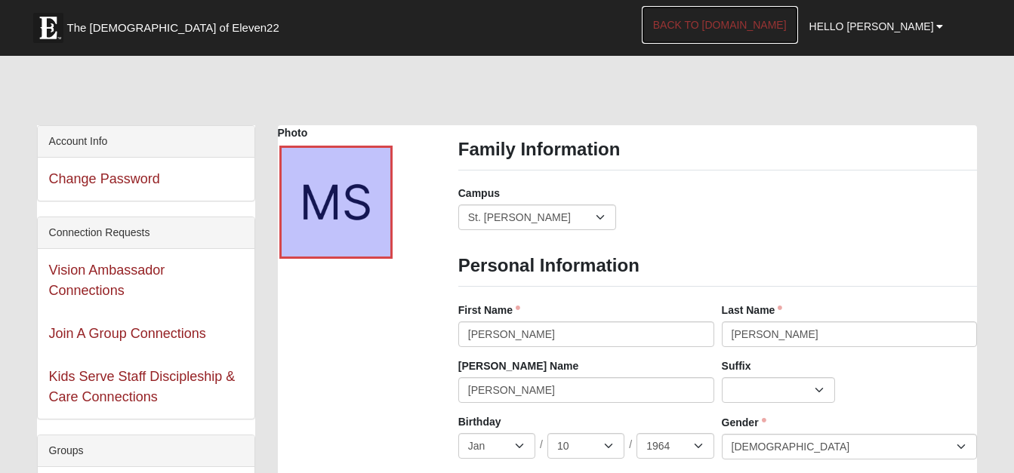
click at [779, 24] on link "Back to [DOMAIN_NAME]" at bounding box center [719, 25] width 156 height 38
click at [76, 140] on div "Account Info" at bounding box center [146, 142] width 217 height 32
click at [72, 233] on div "Connection Requests" at bounding box center [146, 233] width 217 height 32
click at [770, 24] on link "Back to [DOMAIN_NAME]" at bounding box center [719, 25] width 156 height 38
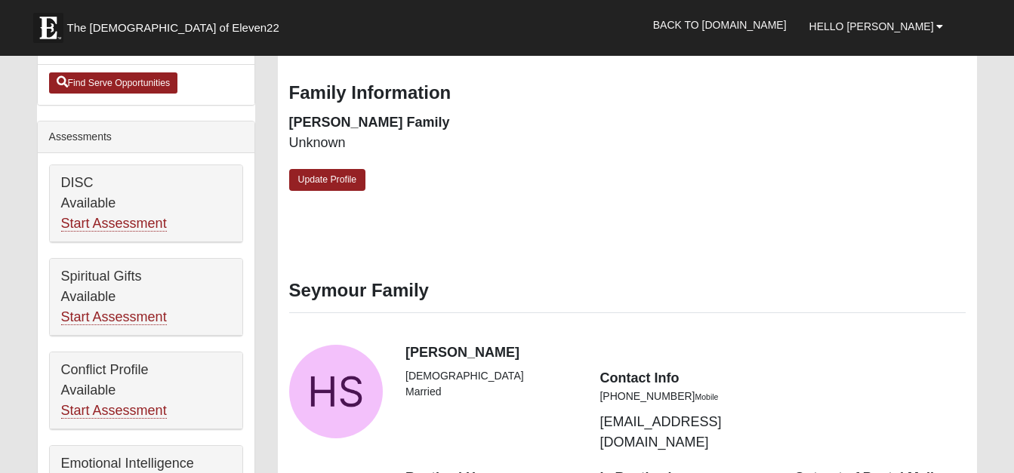
scroll to position [679, 0]
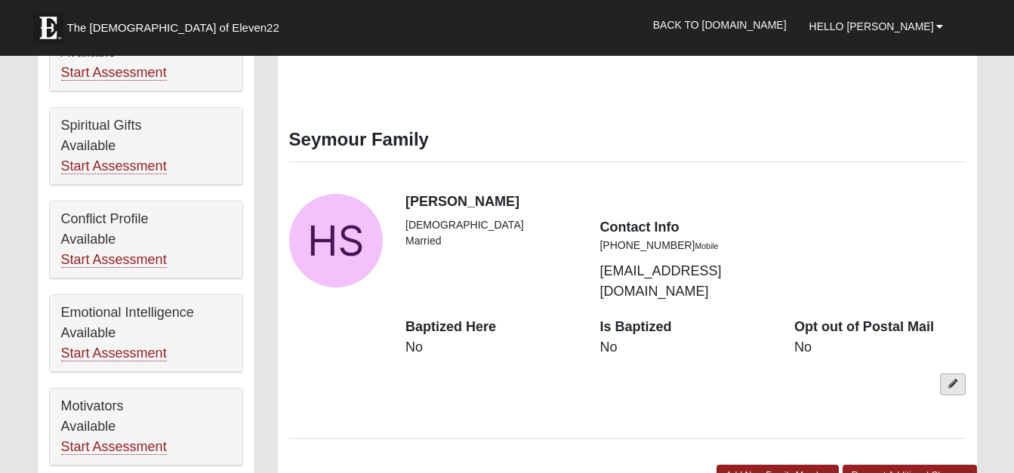
click at [957, 380] on icon at bounding box center [952, 384] width 9 height 9
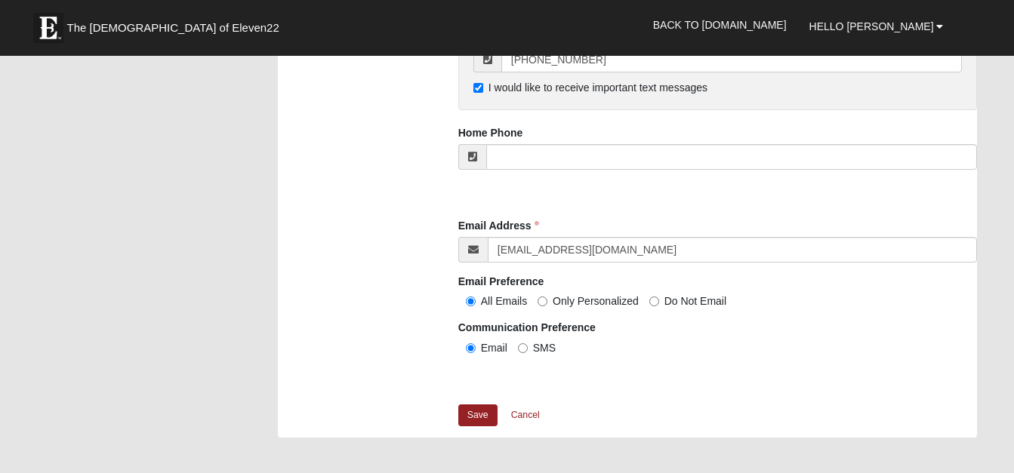
scroll to position [1358, 0]
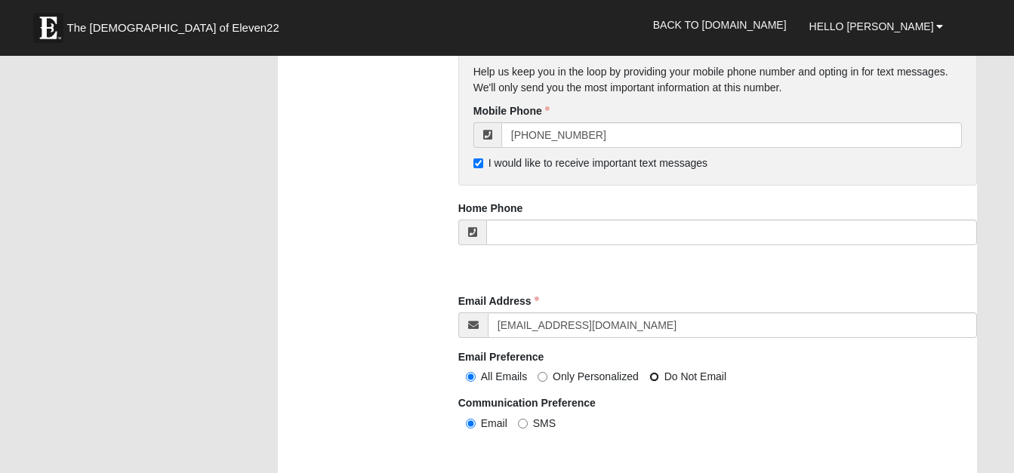
click at [651, 377] on input "Do Not Email" at bounding box center [654, 377] width 10 height 10
radio input "true"
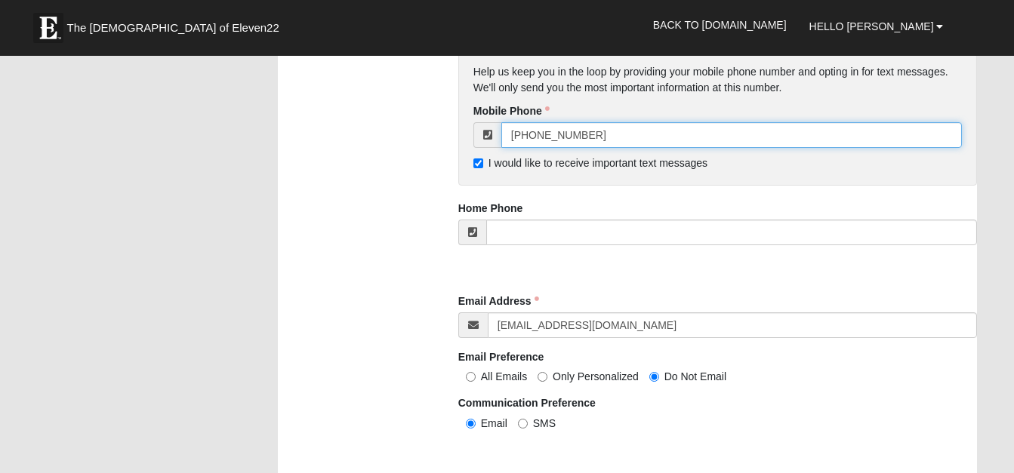
drag, startPoint x: 601, startPoint y: 137, endPoint x: 485, endPoint y: 137, distance: 117.0
click at [485, 137] on div "[PHONE_NUMBER]" at bounding box center [717, 135] width 489 height 26
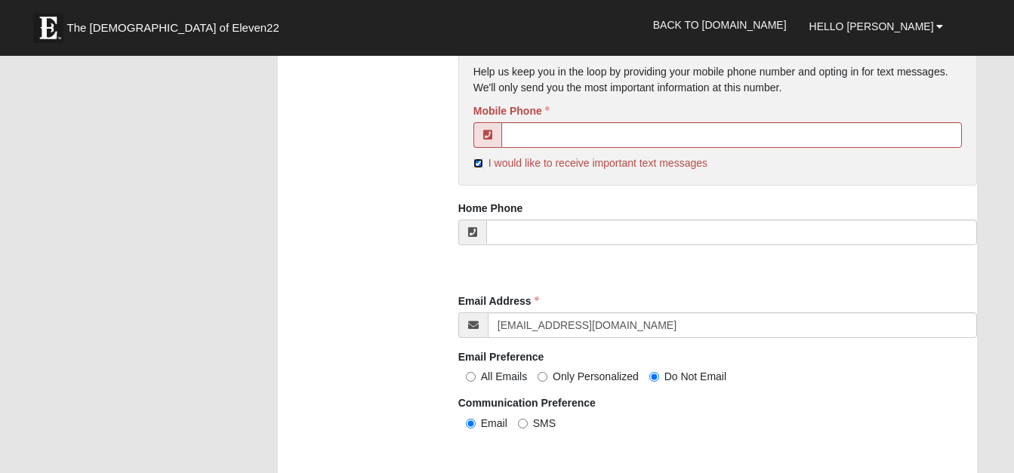
click at [475, 158] on input "I would like to receive important text messages" at bounding box center [478, 163] width 10 height 10
checkbox input "false"
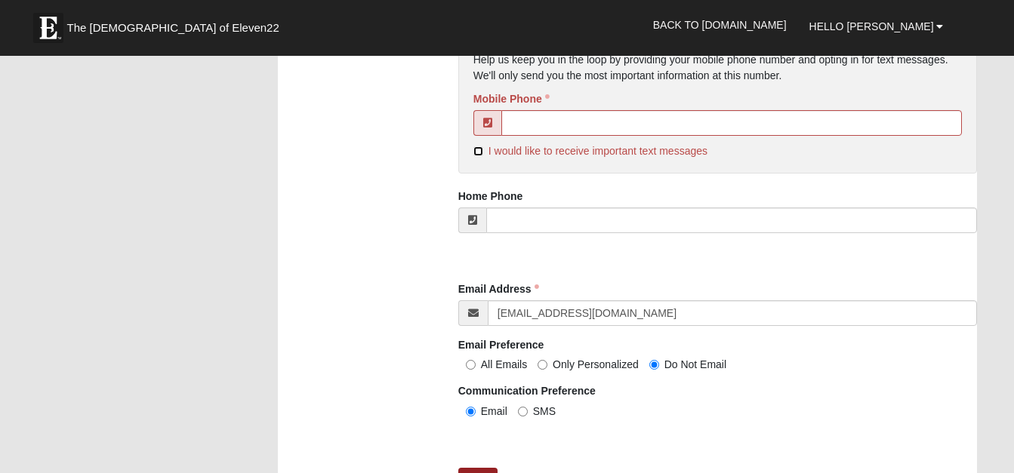
scroll to position [1434, 0]
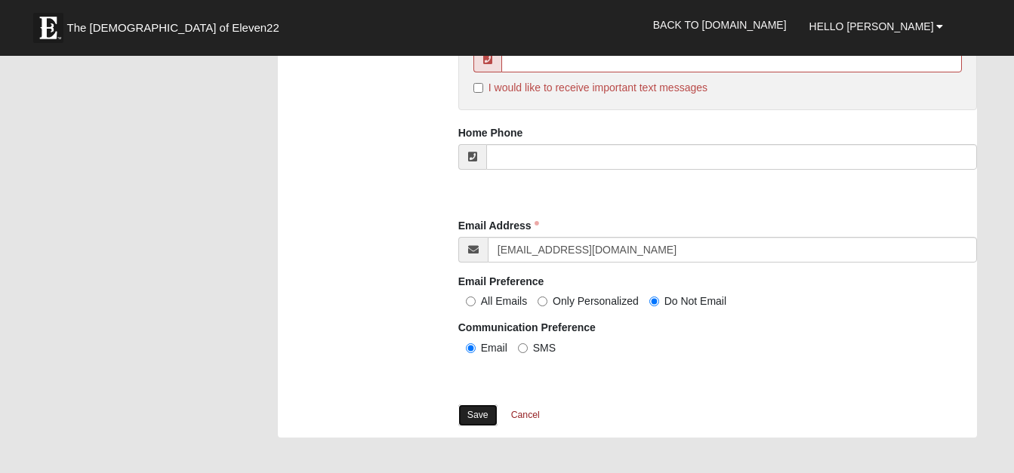
click at [472, 415] on link "Save" at bounding box center [477, 416] width 39 height 22
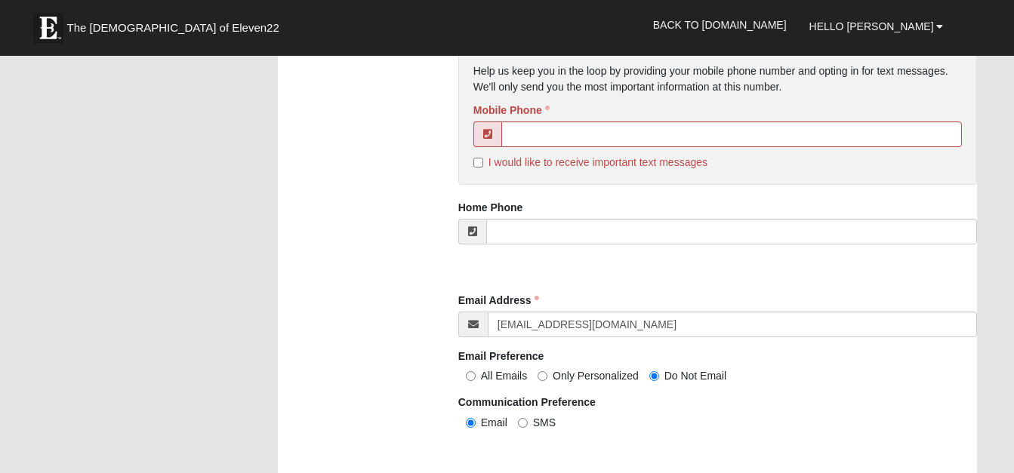
scroll to position [1509, 0]
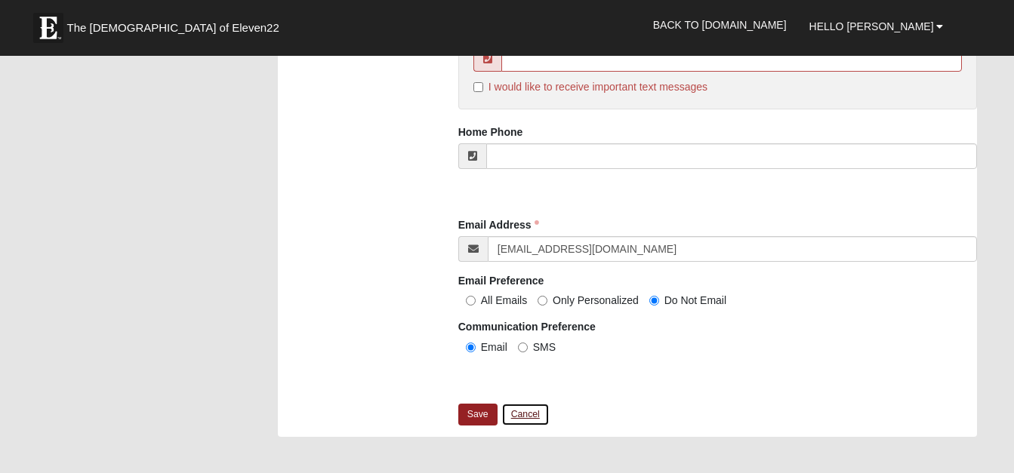
drag, startPoint x: 528, startPoint y: 412, endPoint x: 539, endPoint y: 404, distance: 14.0
click at [528, 412] on link "Cancel" at bounding box center [525, 414] width 48 height 23
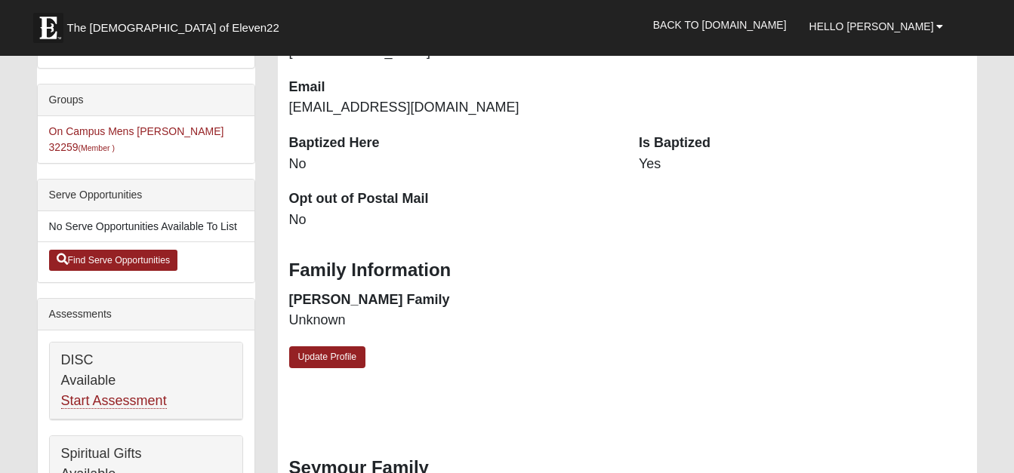
scroll to position [377, 0]
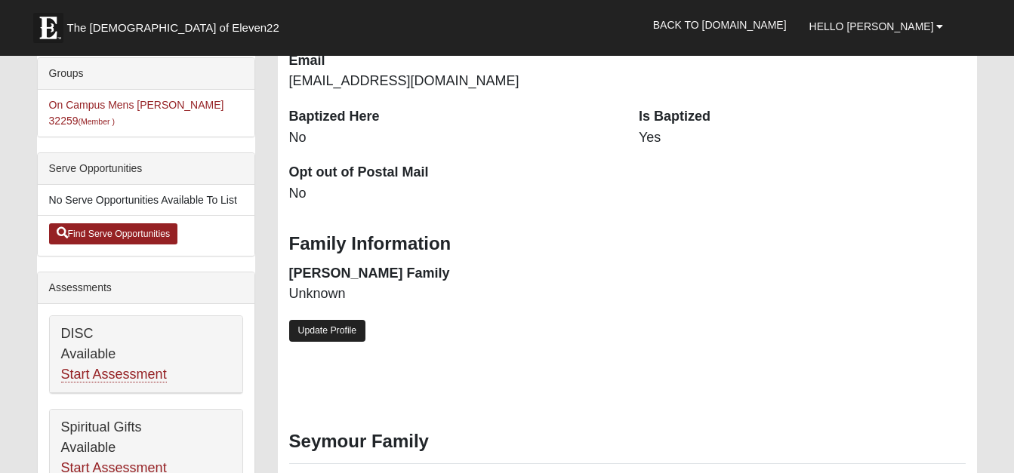
click at [331, 327] on link "Update Profile" at bounding box center [327, 331] width 77 height 22
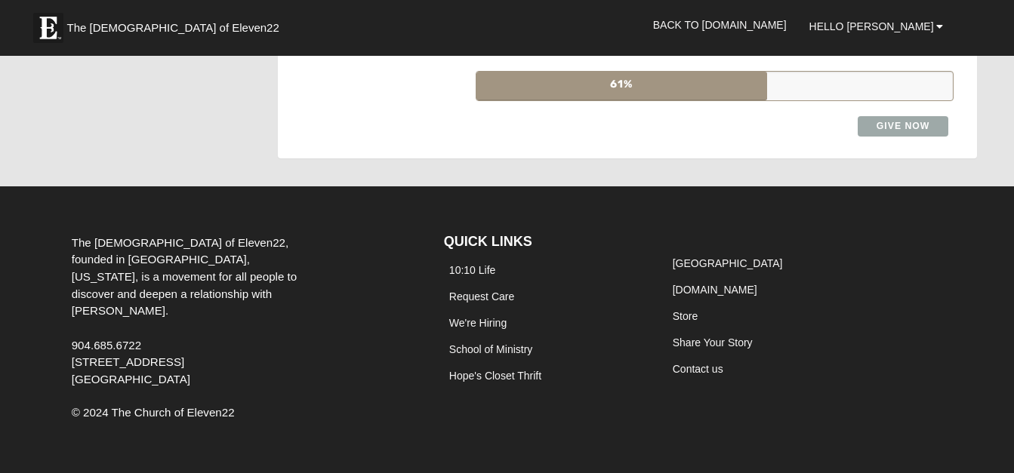
scroll to position [2490, 0]
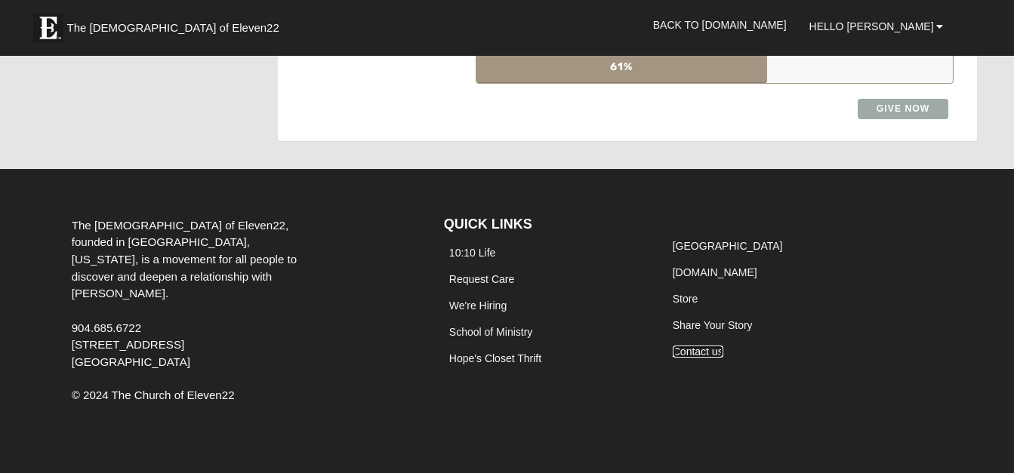
click at [689, 349] on link "Contact us" at bounding box center [697, 352] width 51 height 12
